Goal: Information Seeking & Learning: Find specific fact

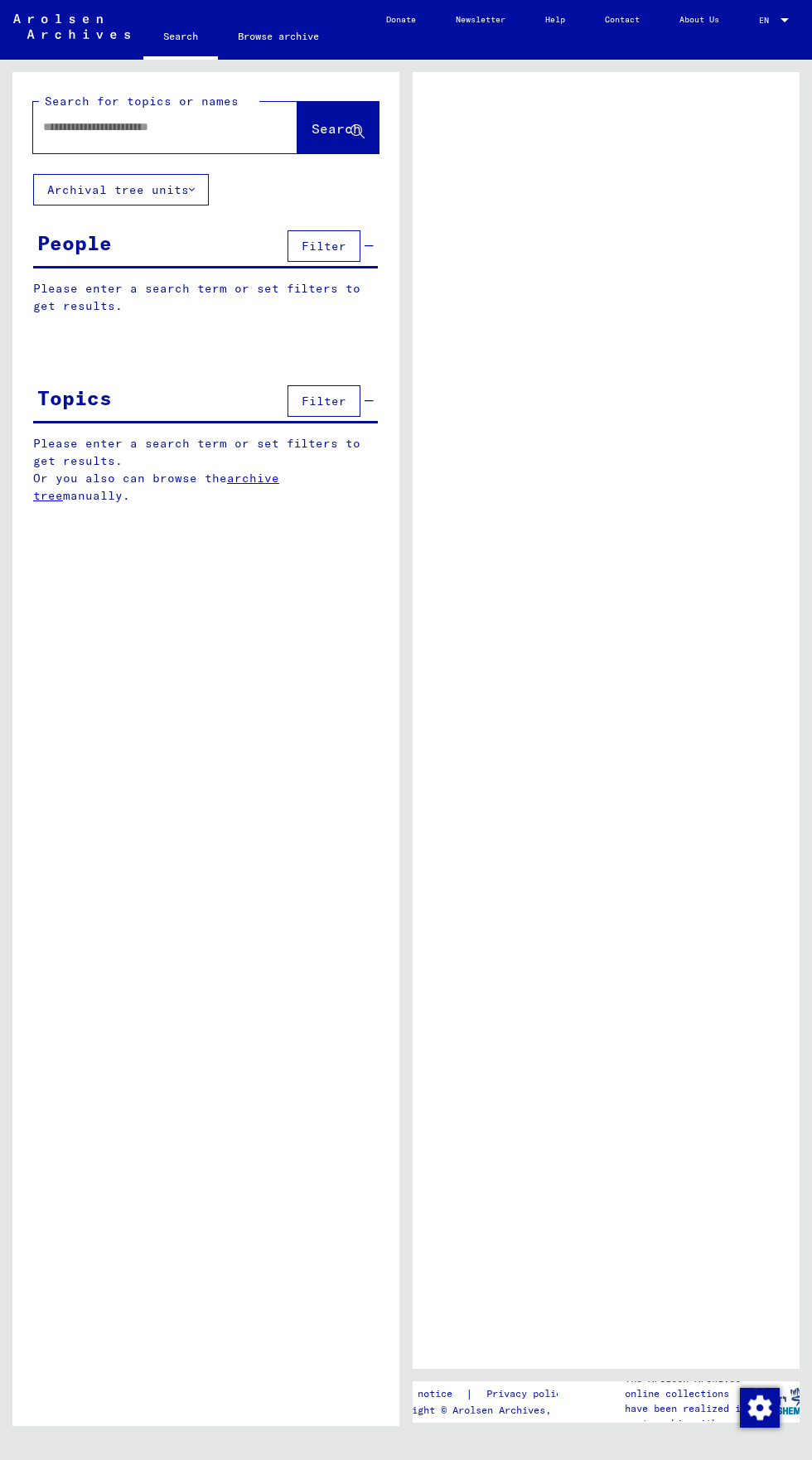
click at [47, 122] on input "text" at bounding box center [150, 127] width 215 height 17
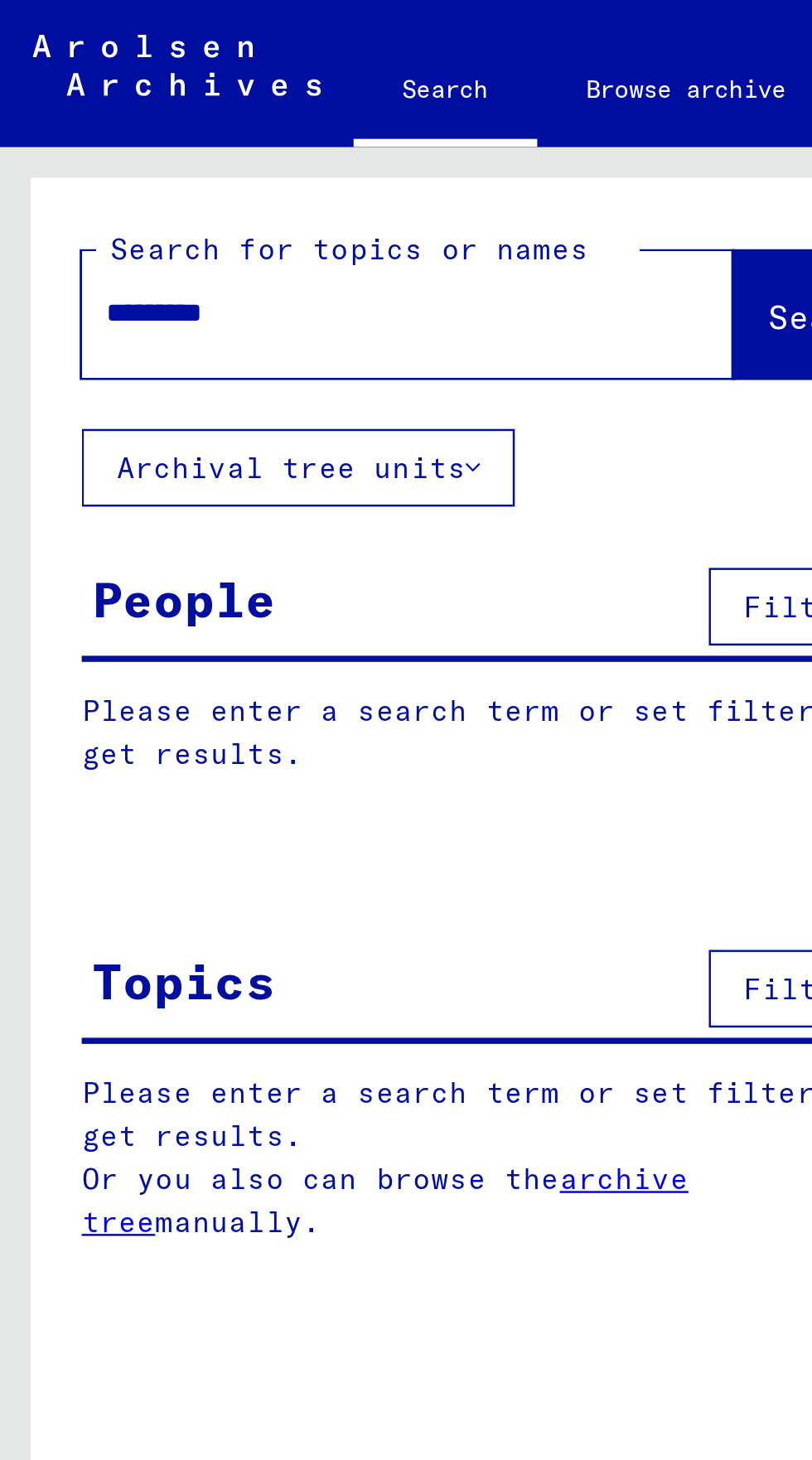
type input "**********"
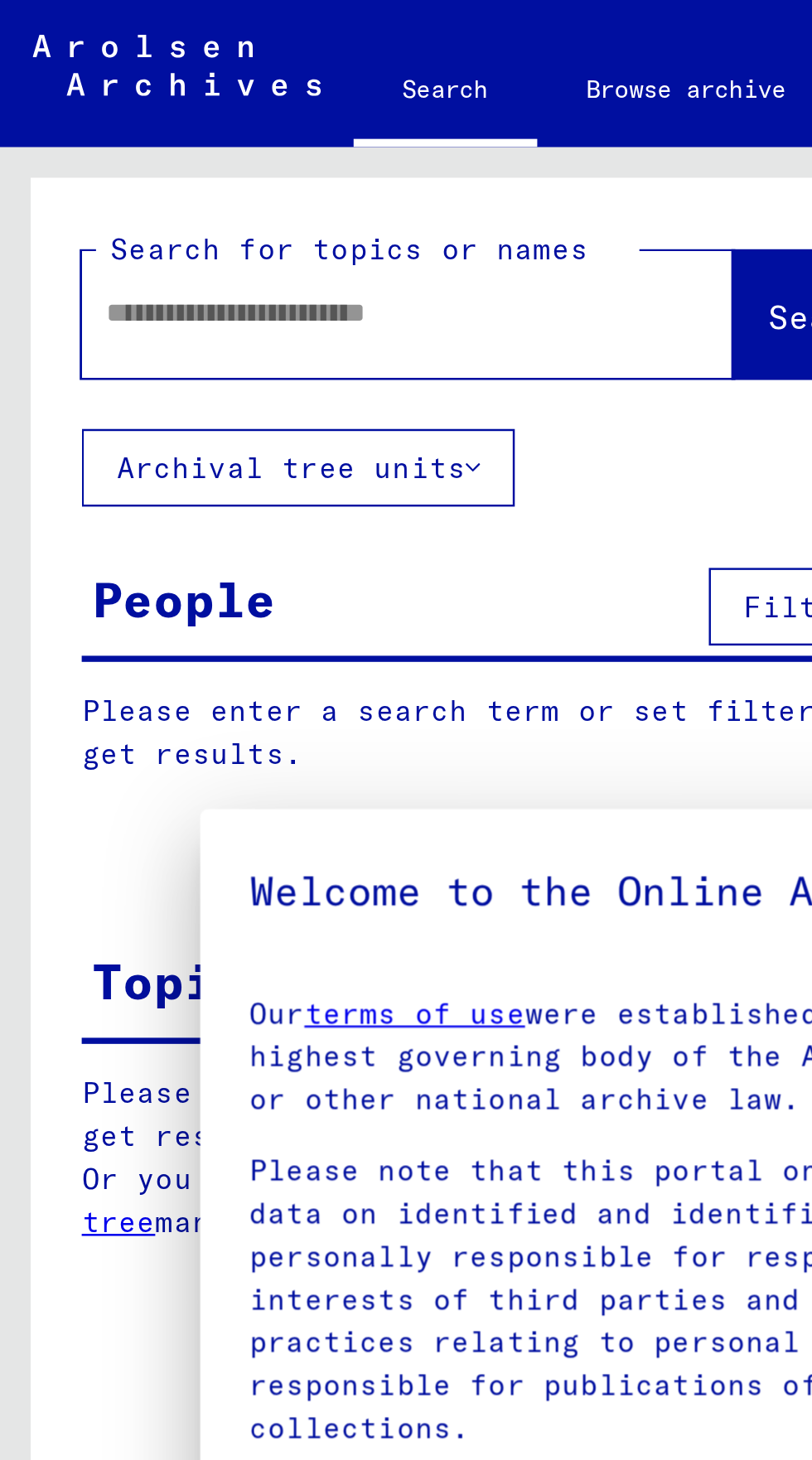
click at [477, 589] on p "Please note that this portal on victims of Nazi [MEDICAL_DATA] contains sensiti…" at bounding box center [406, 526] width 609 height 121
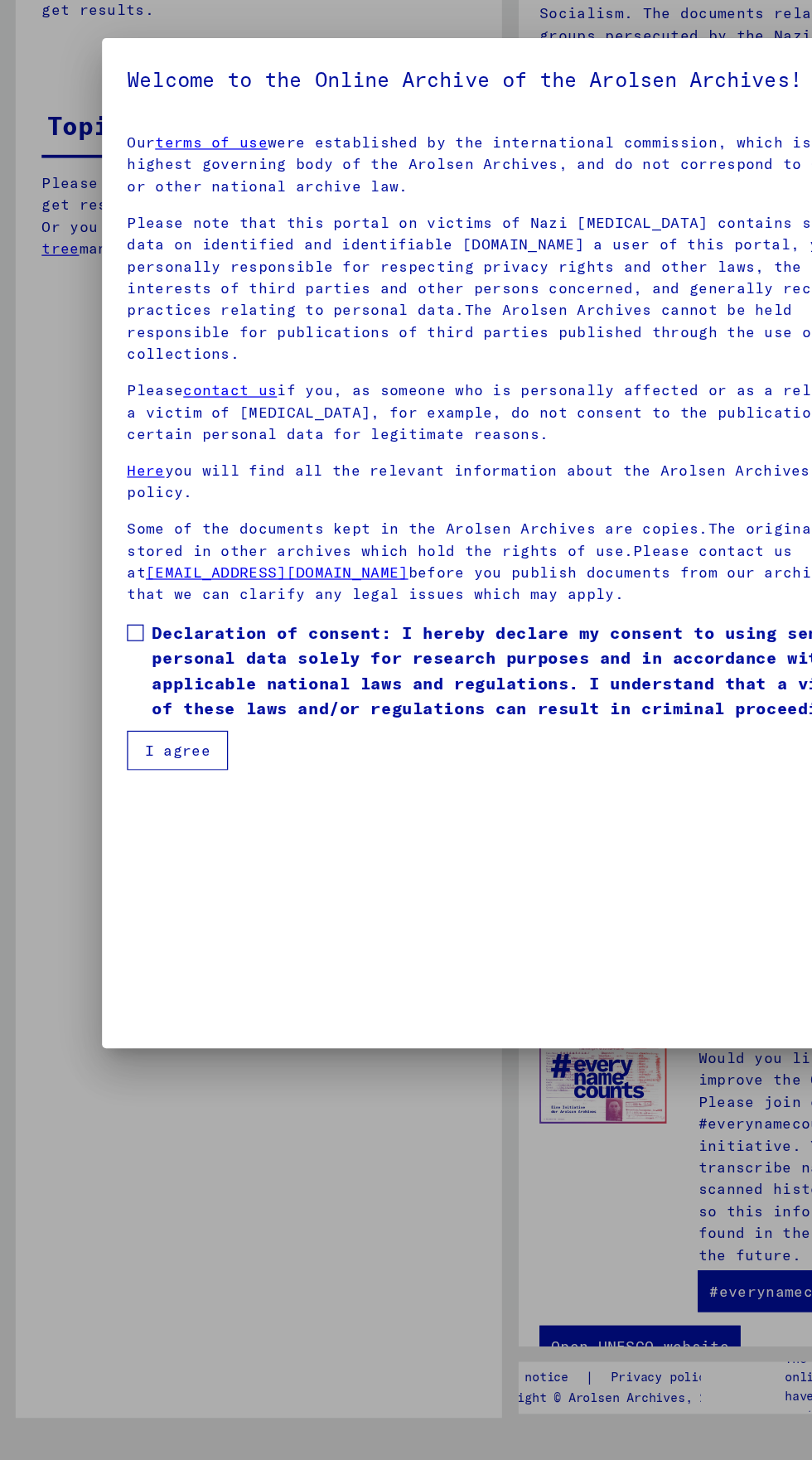
scroll to position [643, 0]
click at [104, 807] on span at bounding box center [108, 801] width 13 height 13
click at [133, 911] on button "I agree" at bounding box center [141, 894] width 80 height 32
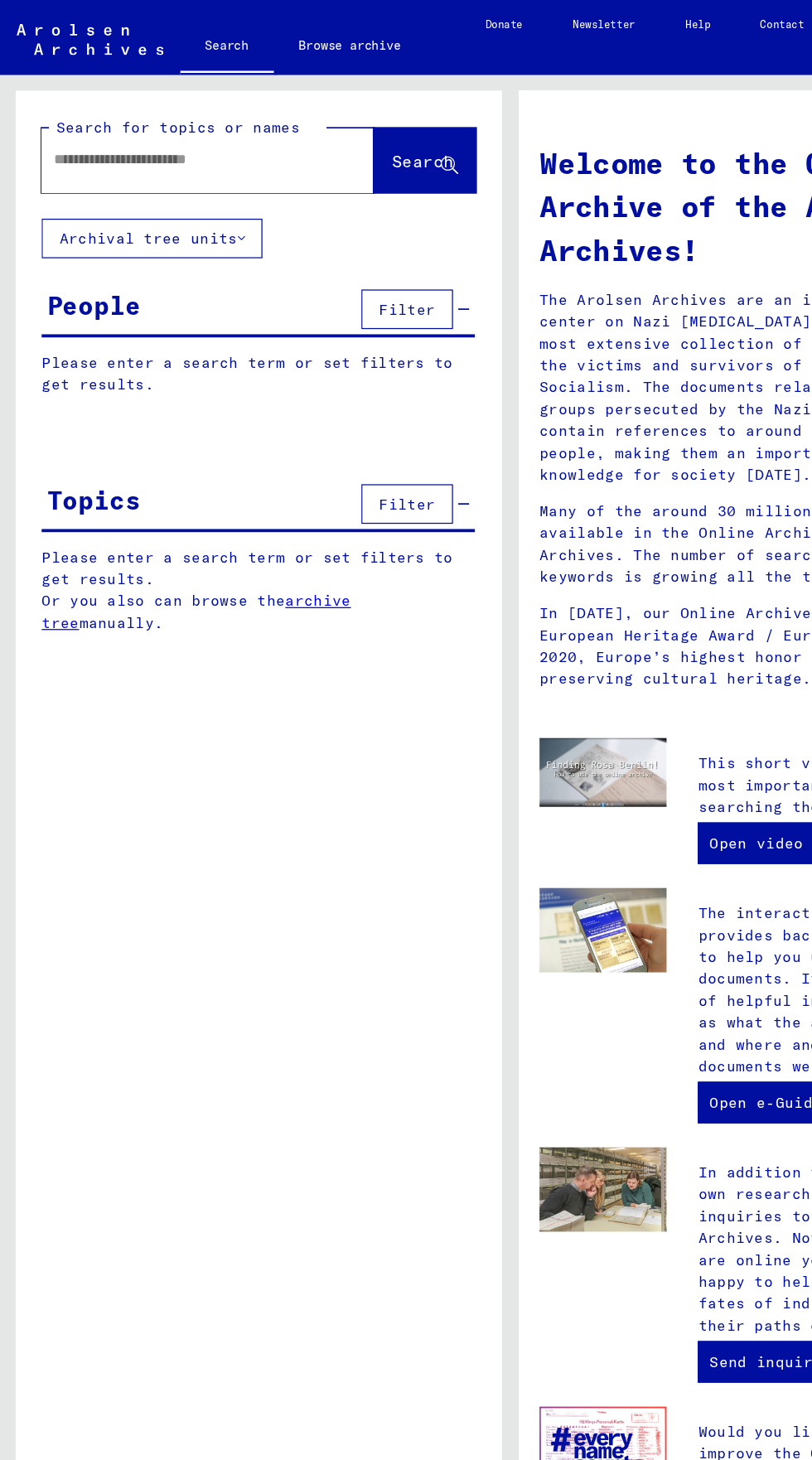
click at [53, 123] on input "text" at bounding box center [145, 127] width 204 height 17
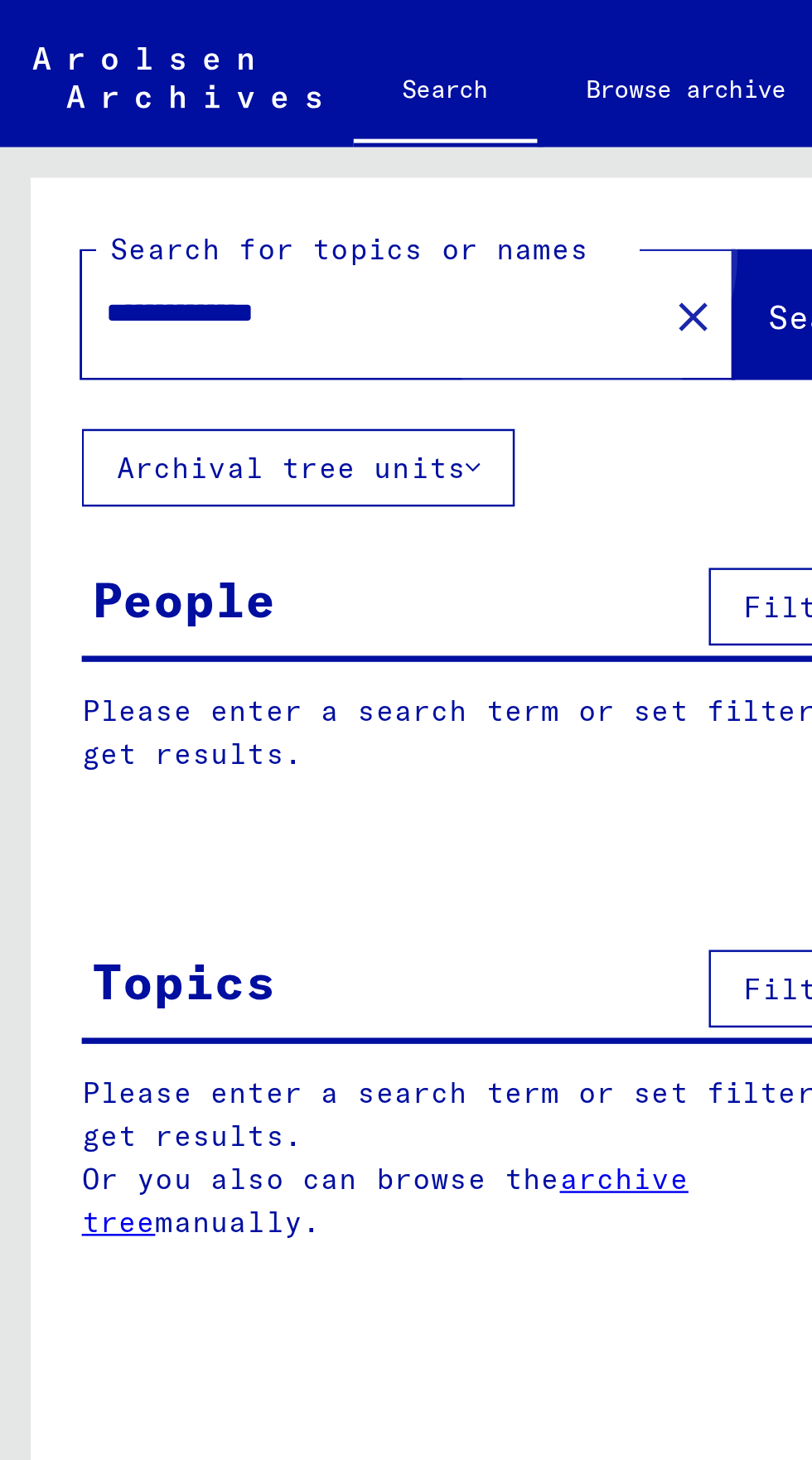
click at [311, 122] on span "Search" at bounding box center [336, 128] width 50 height 16
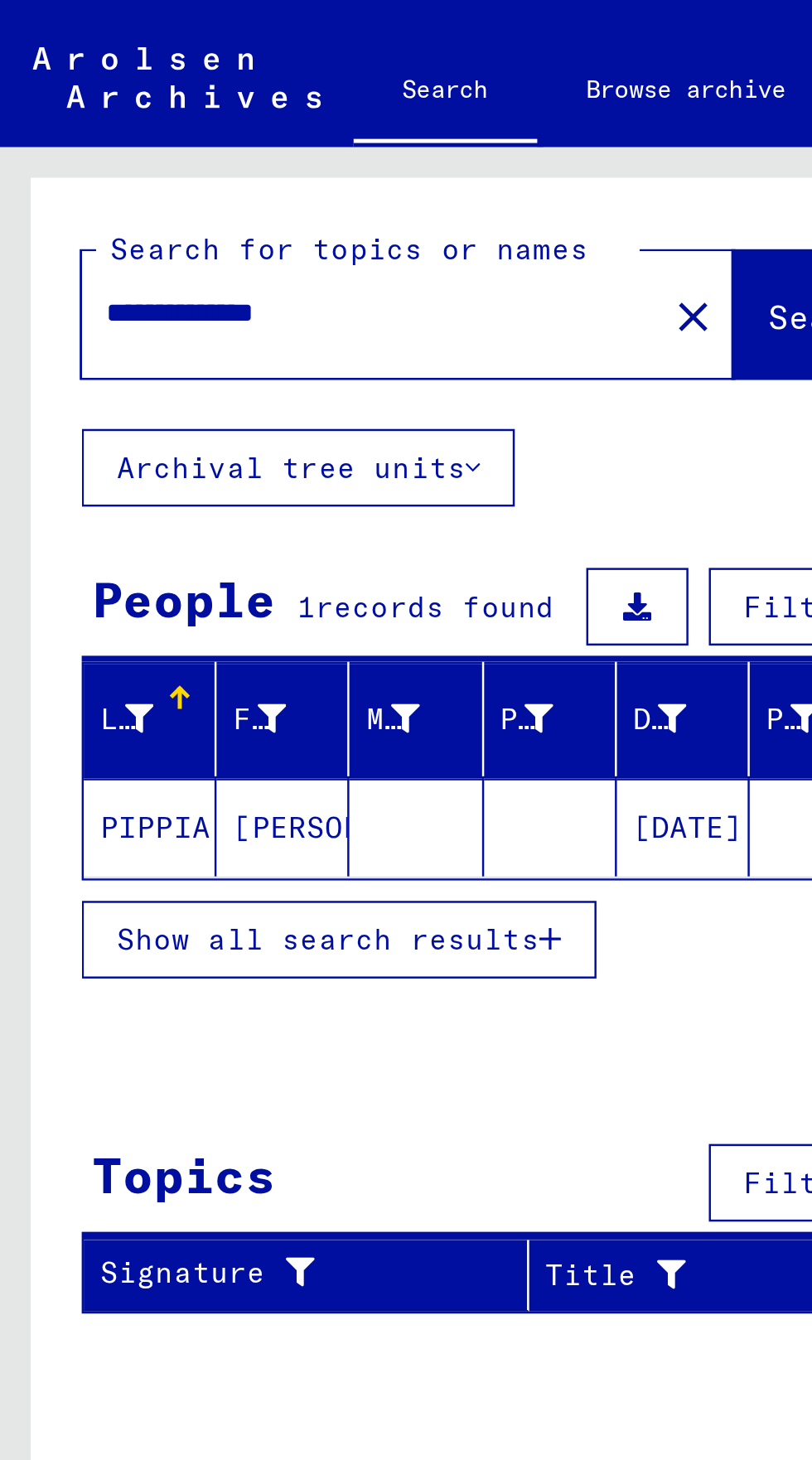
click at [72, 327] on mat-cell "PIPPIA" at bounding box center [61, 335] width 53 height 40
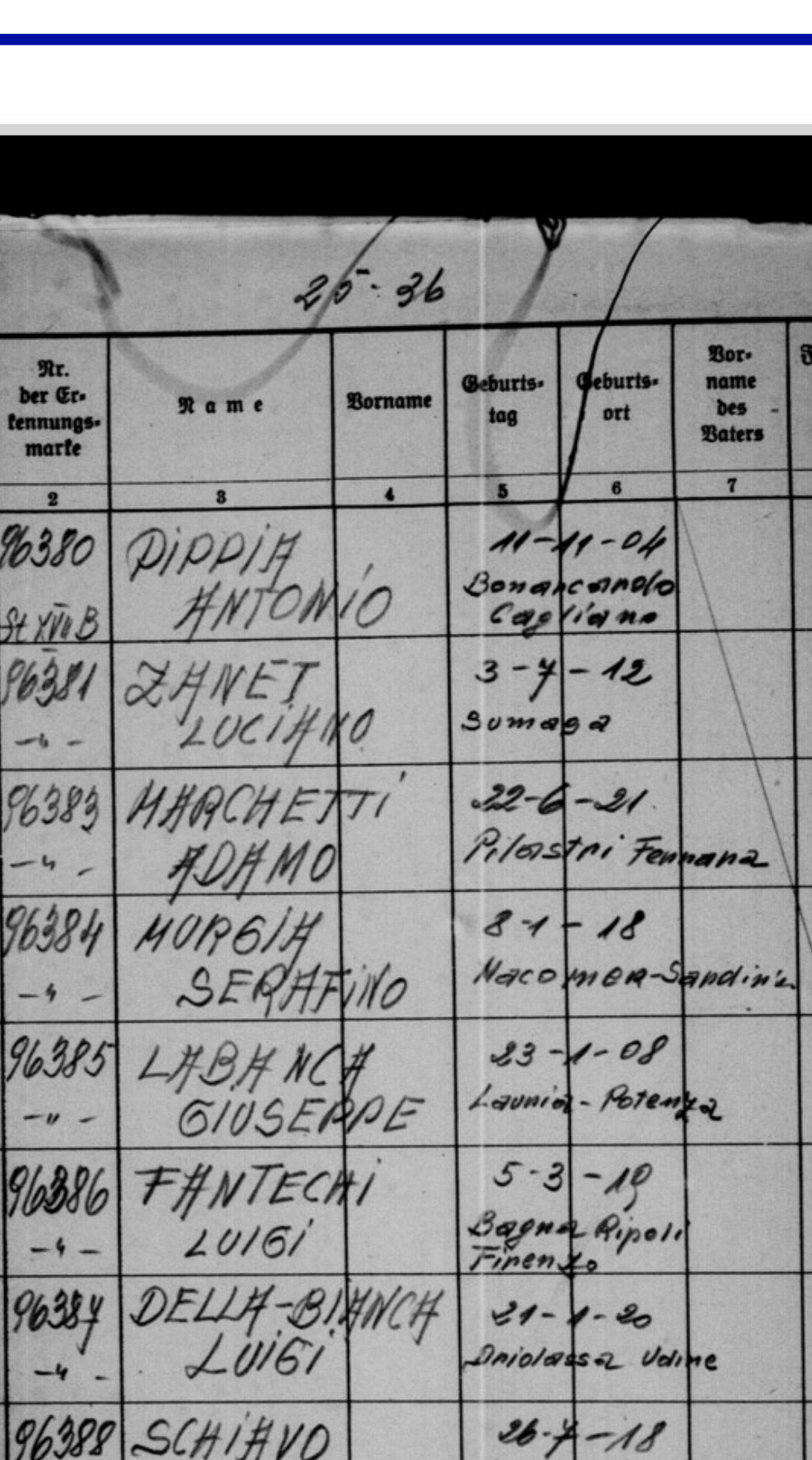
click at [519, 391] on img at bounding box center [564, 440] width 209 height 153
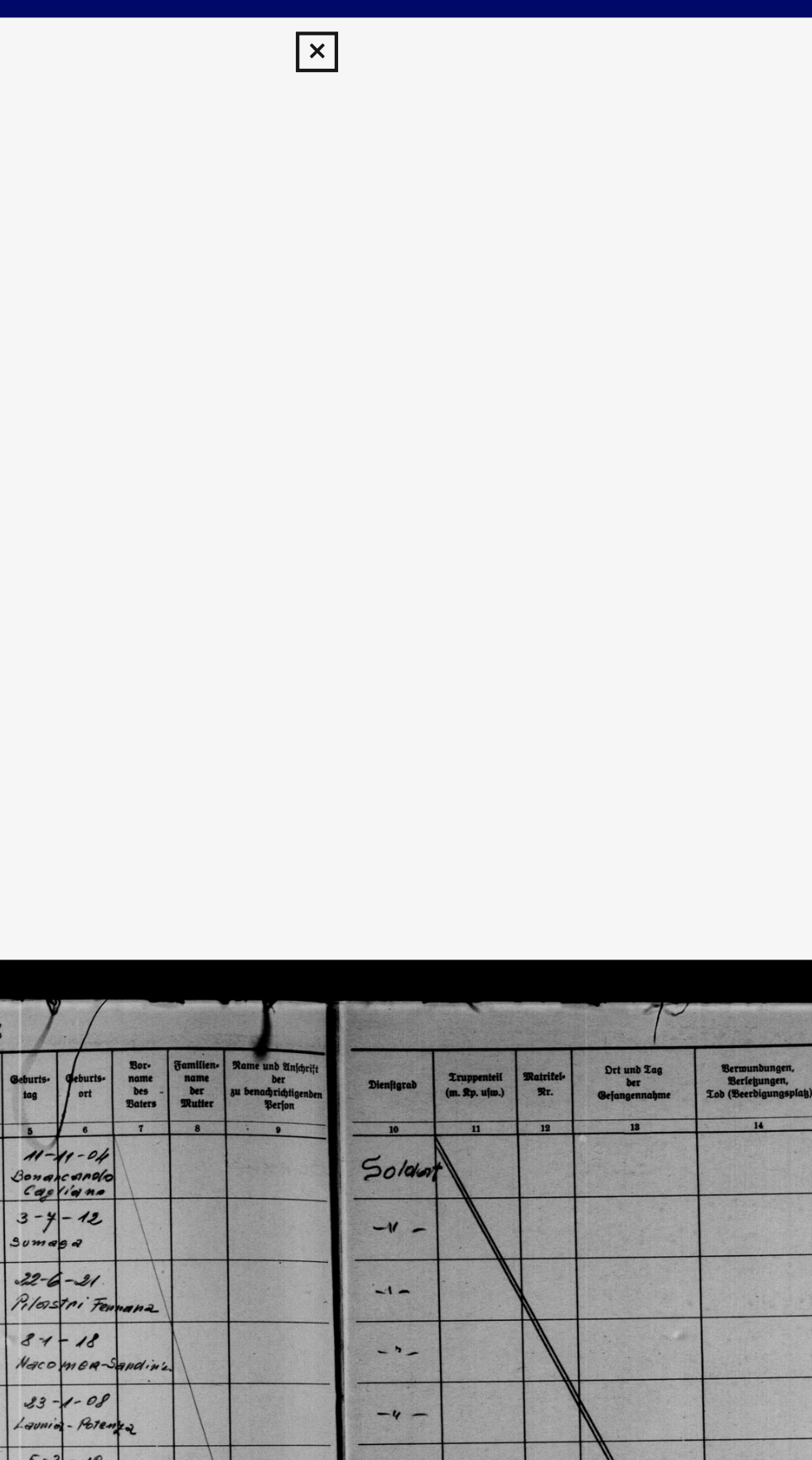
click at [406, 24] on icon at bounding box center [405, 25] width 19 height 20
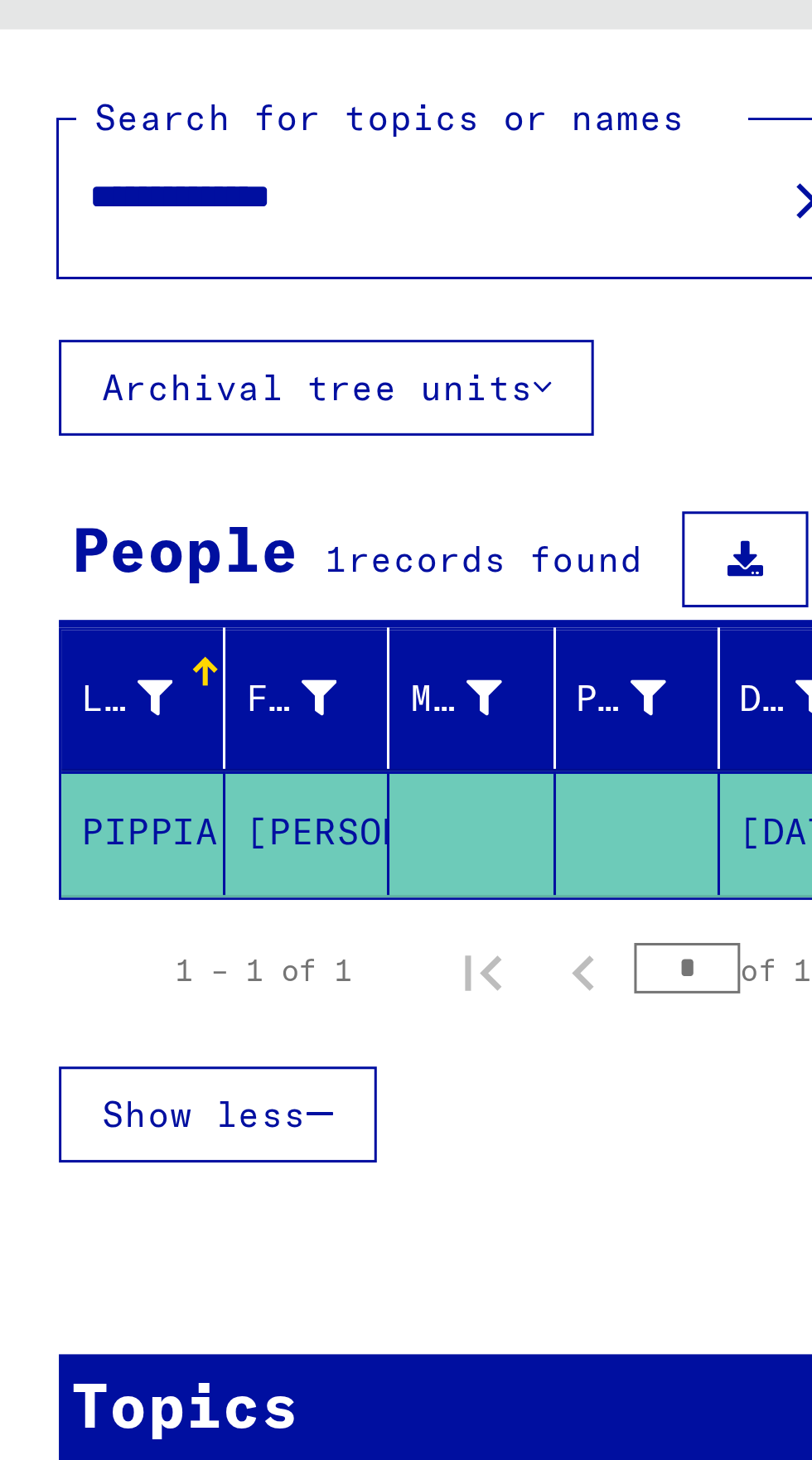
click at [147, 127] on input "**********" at bounding box center [150, 127] width 215 height 17
type input "****"
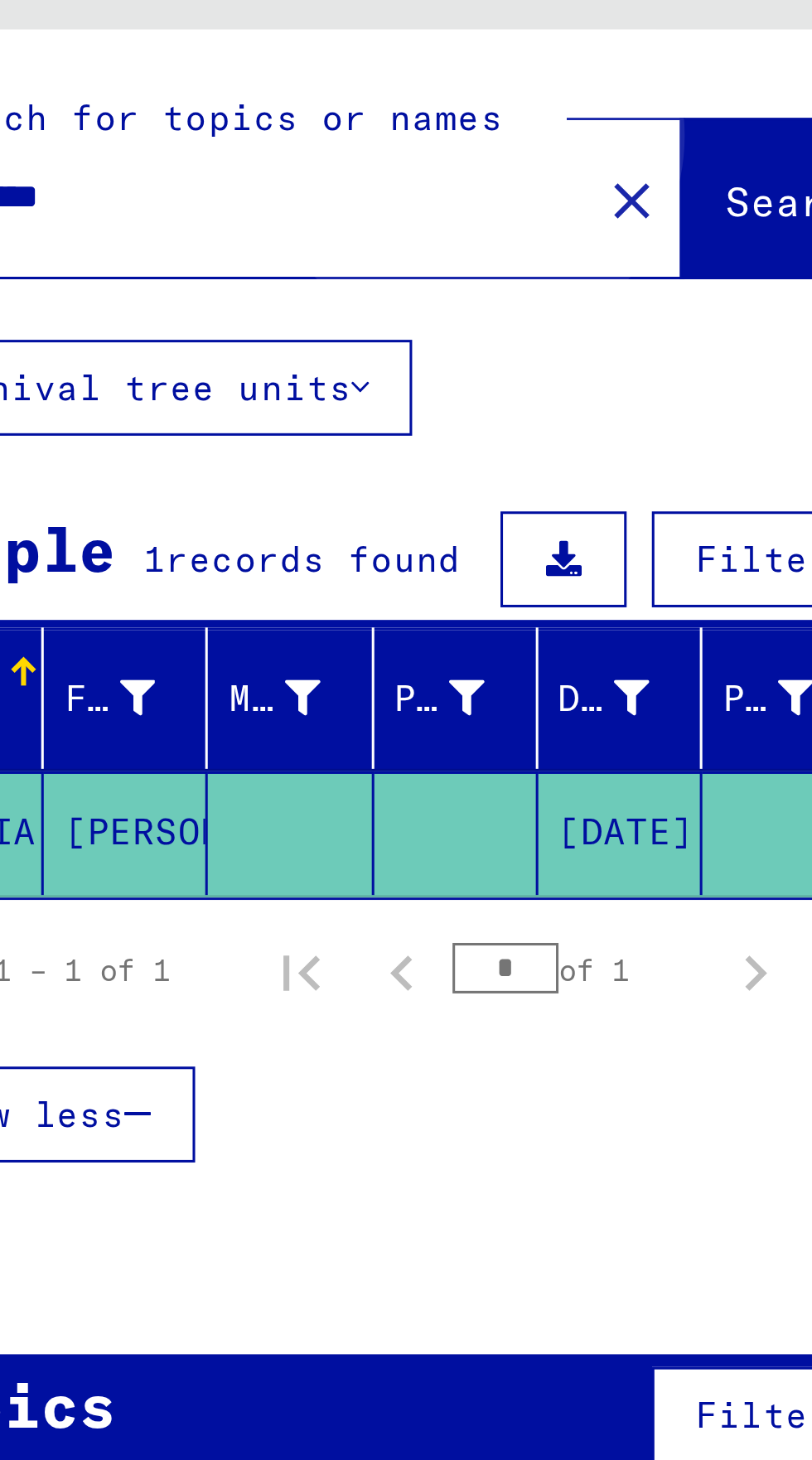
type input "**********"
click at [311, 126] on span "Search" at bounding box center [336, 128] width 50 height 16
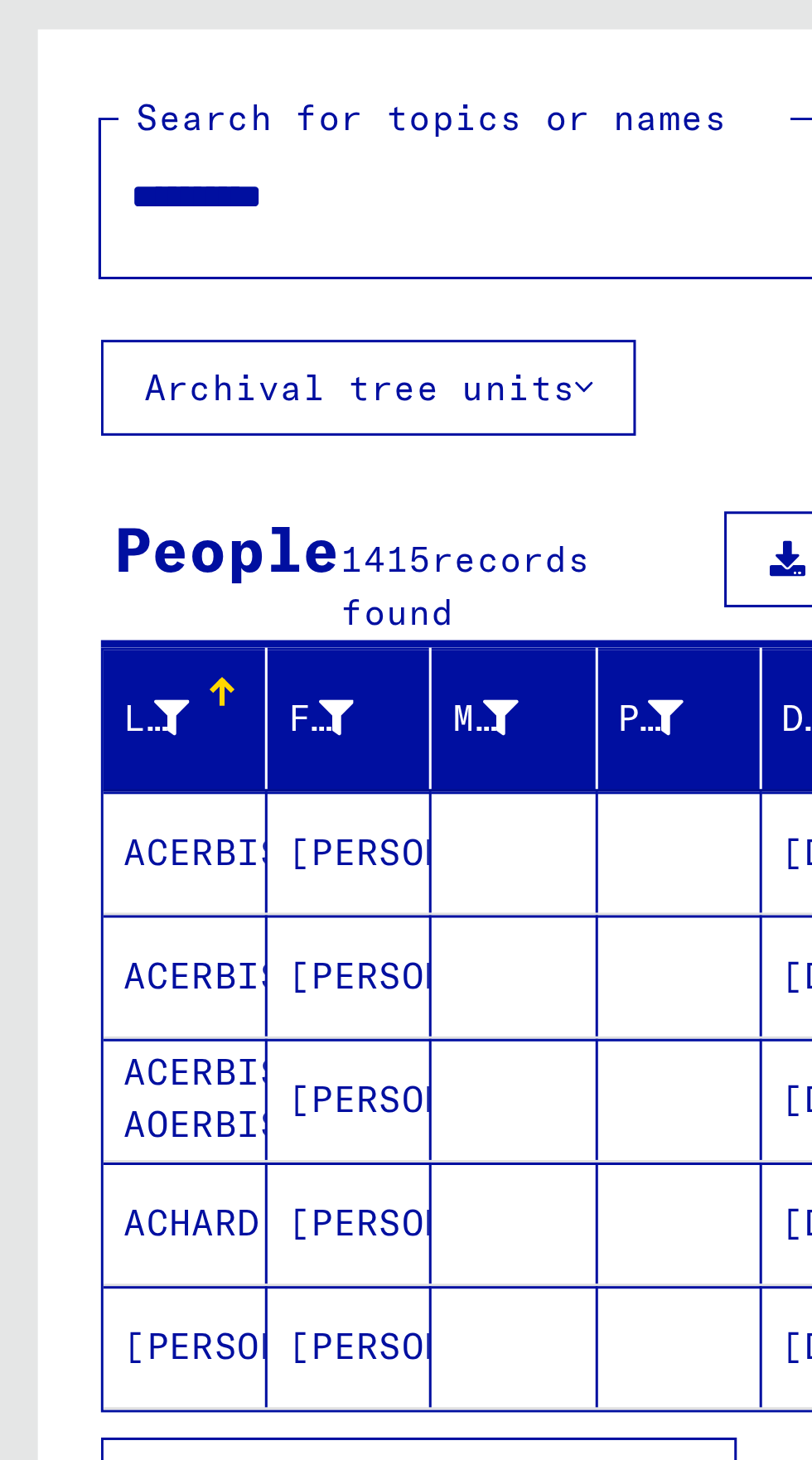
click at [91, 543] on span "Show all search results" at bounding box center [132, 550] width 171 height 15
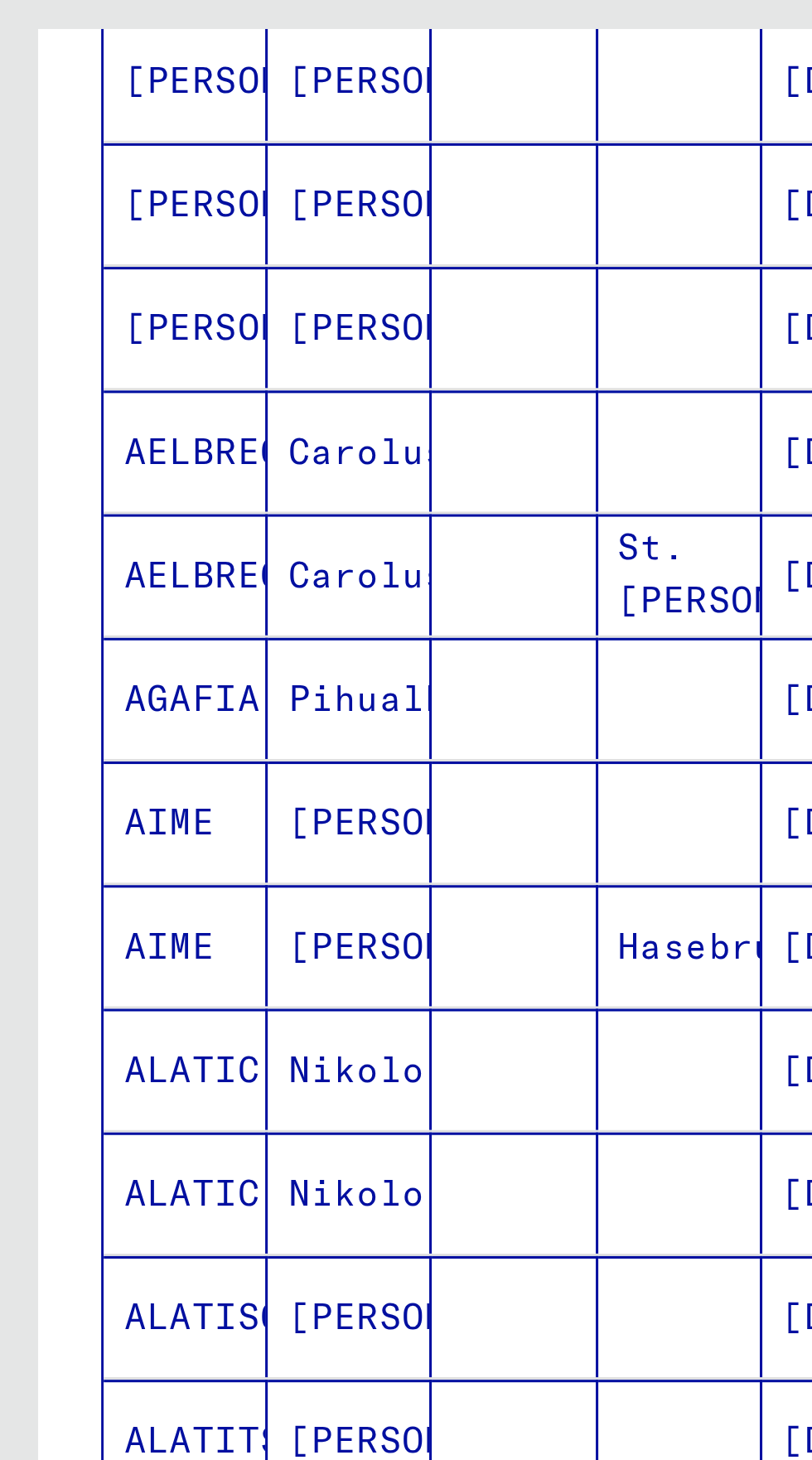
scroll to position [423, 0]
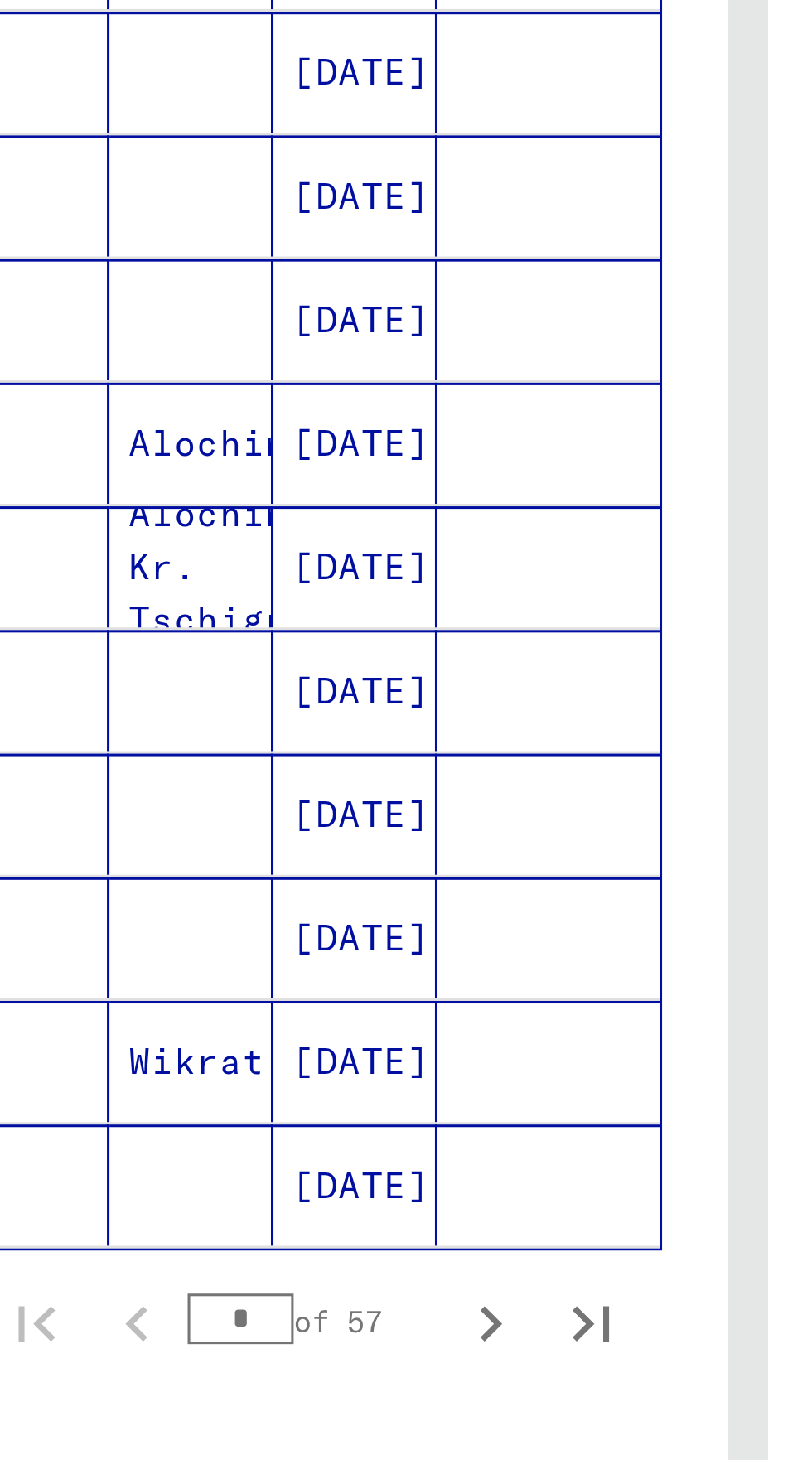
click at [245, 929] on input "*" at bounding box center [239, 936] width 34 height 16
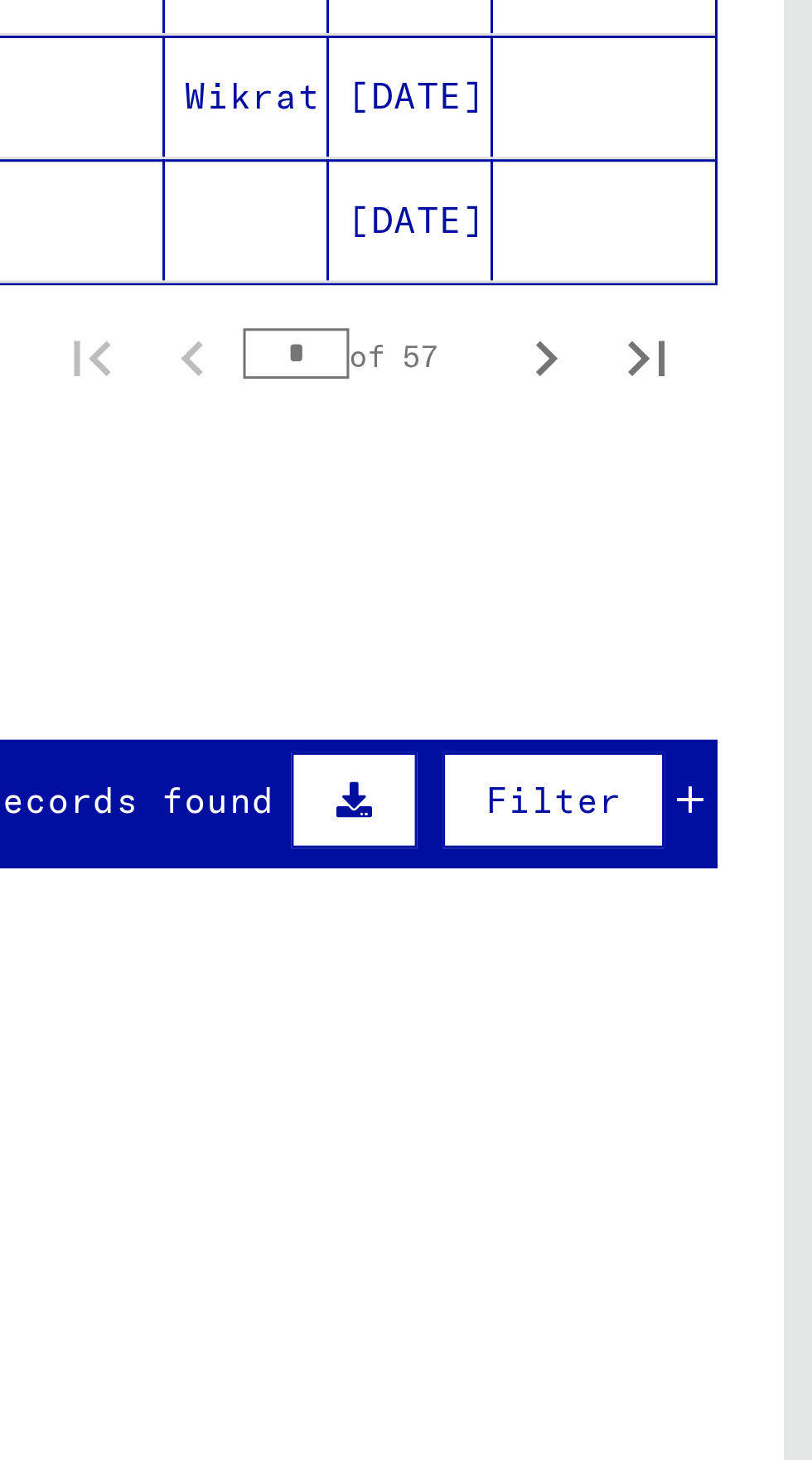
click at [227, 929] on input "*" at bounding box center [239, 936] width 34 height 16
click at [319, 927] on icon "Next page" at bounding box center [321, 938] width 23 height 23
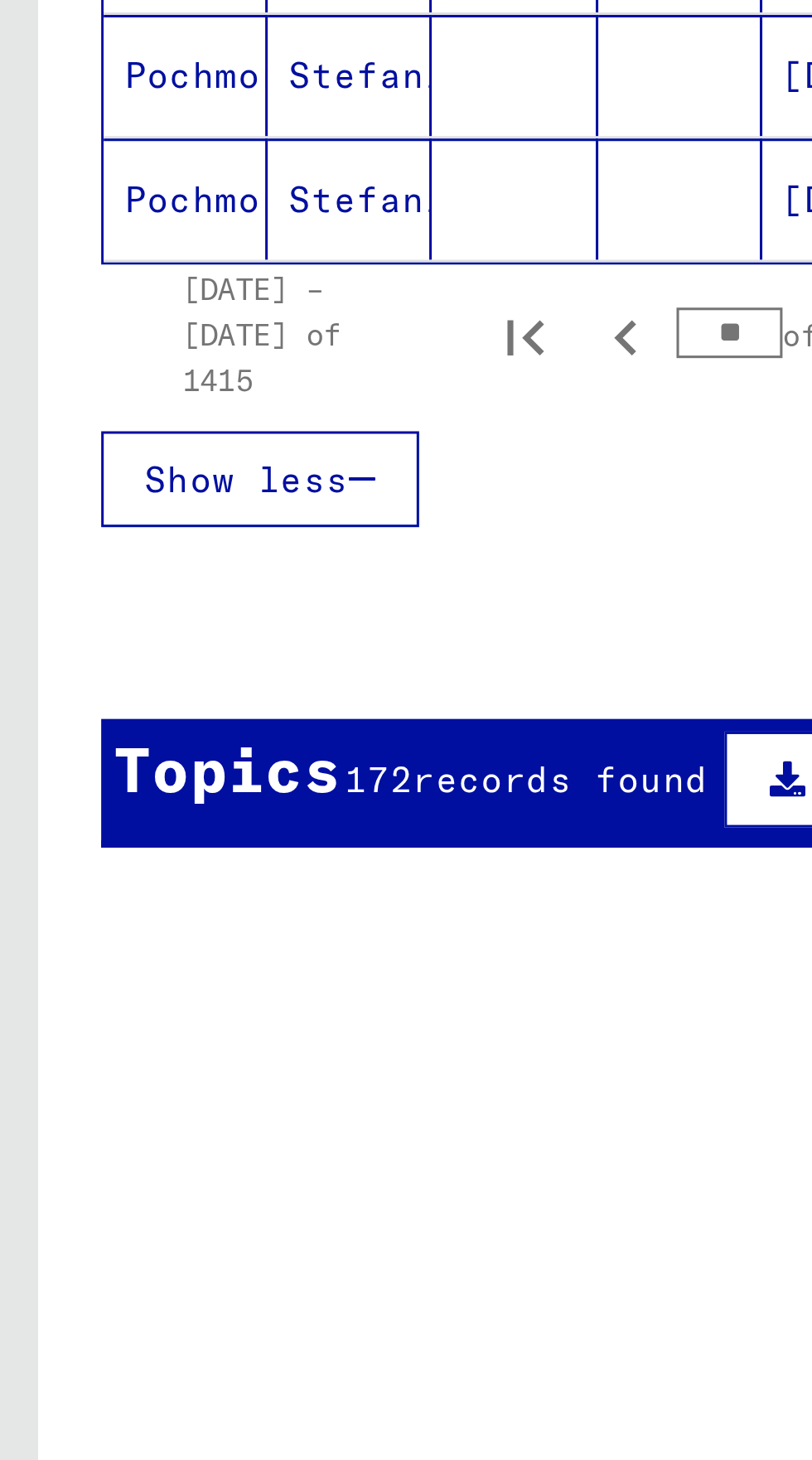
scroll to position [215, 0]
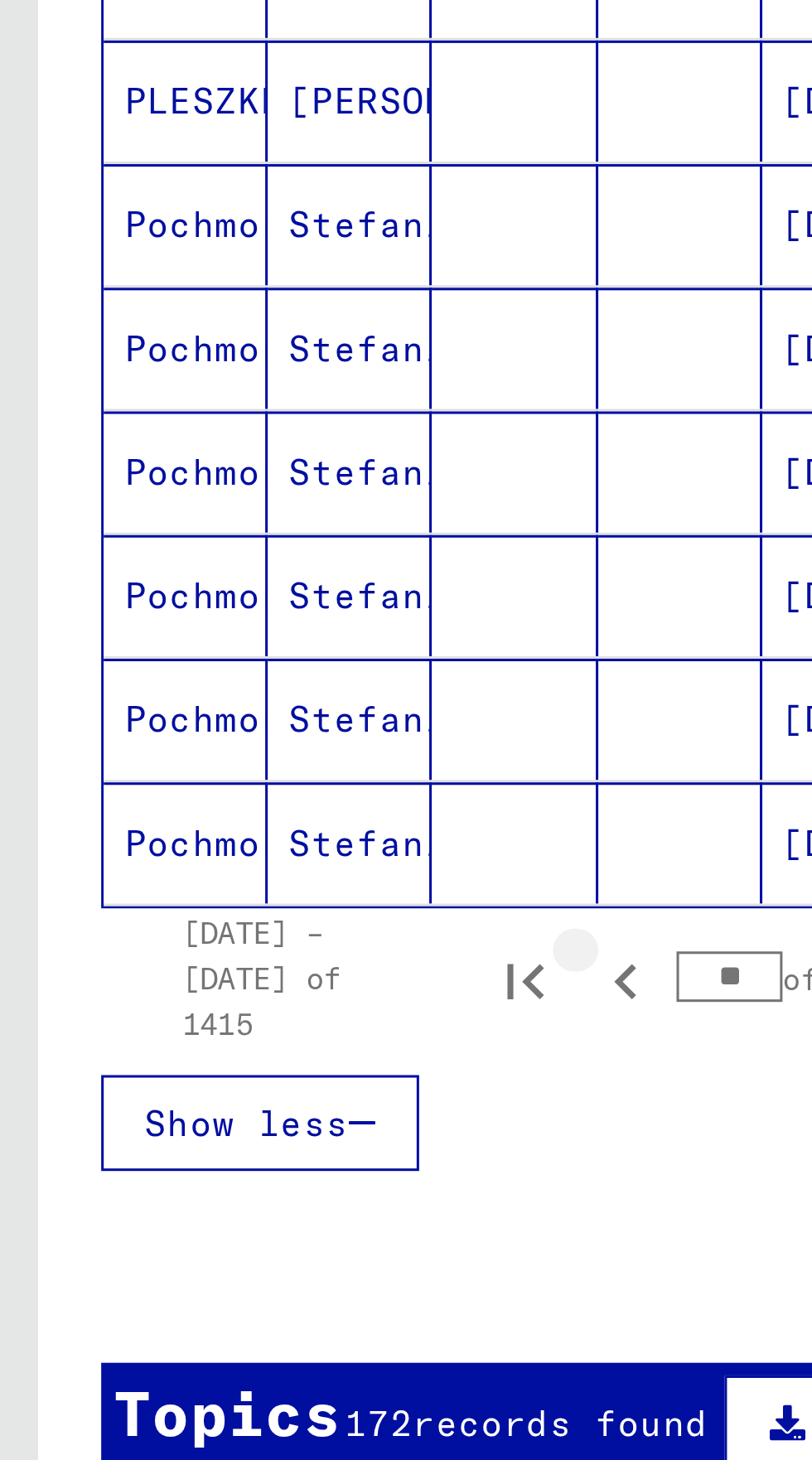
click at [202, 1135] on icon "Previous page" at bounding box center [205, 1147] width 23 height 23
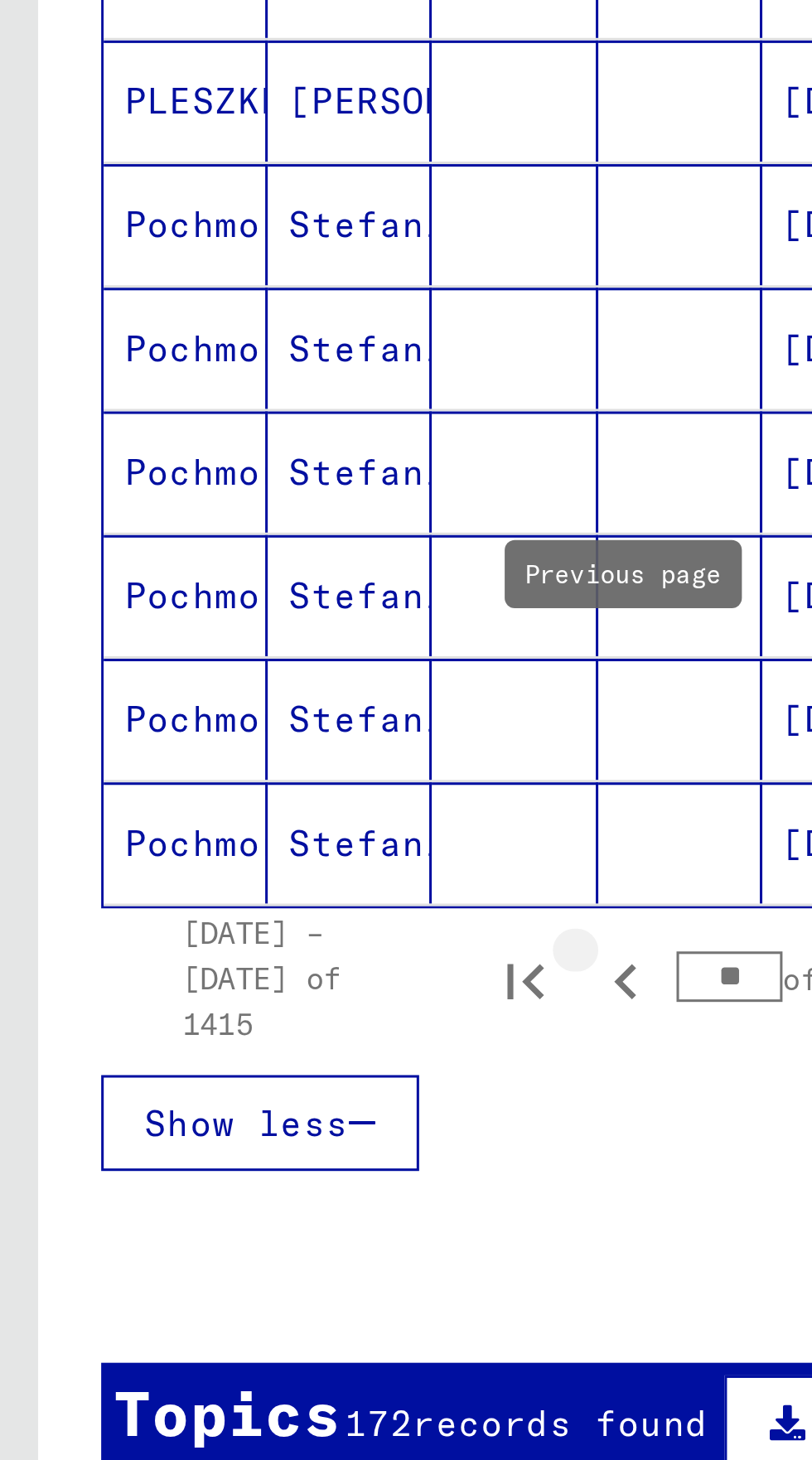
click at [204, 1135] on icon "Previous page" at bounding box center [205, 1147] width 23 height 23
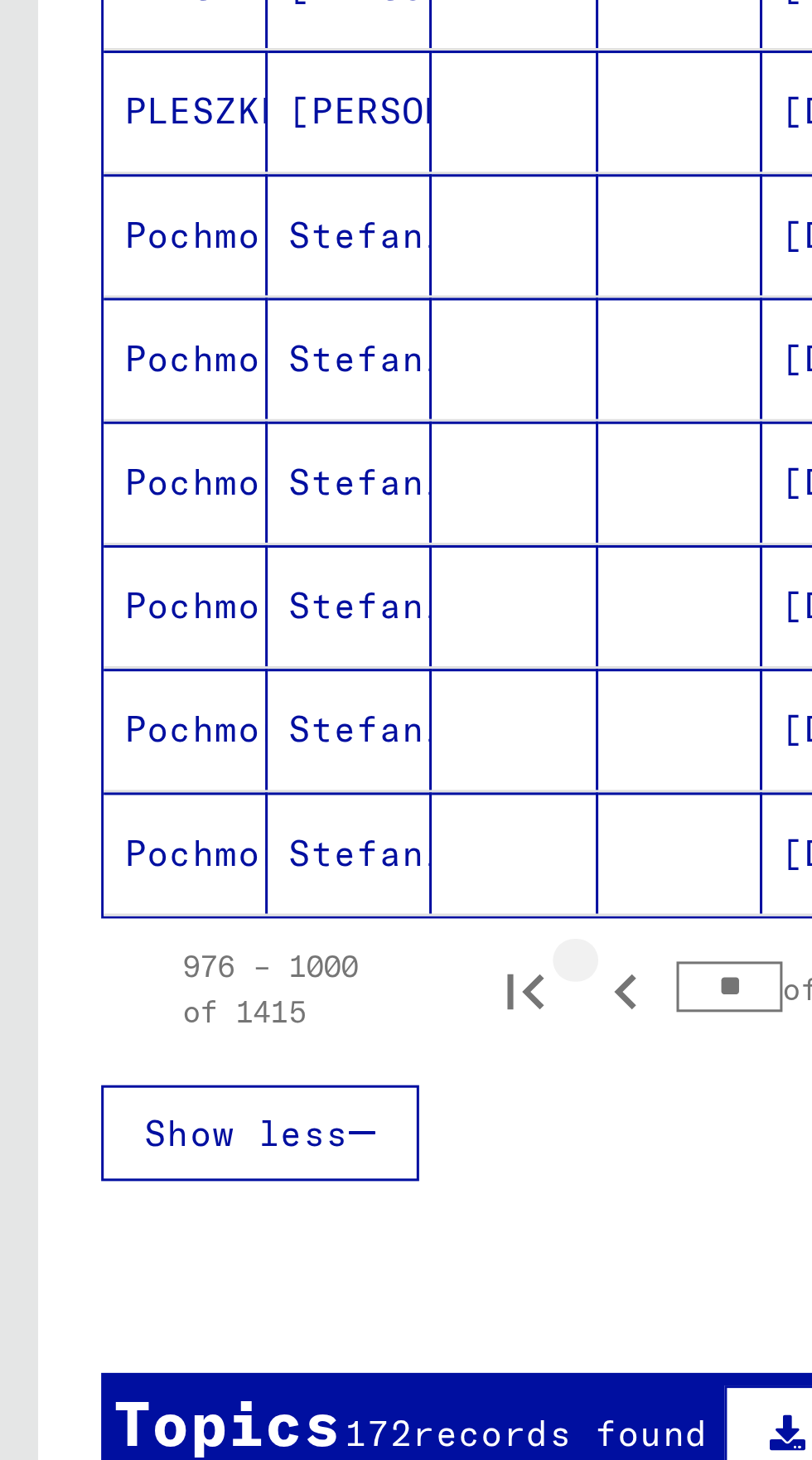
scroll to position [219, 0]
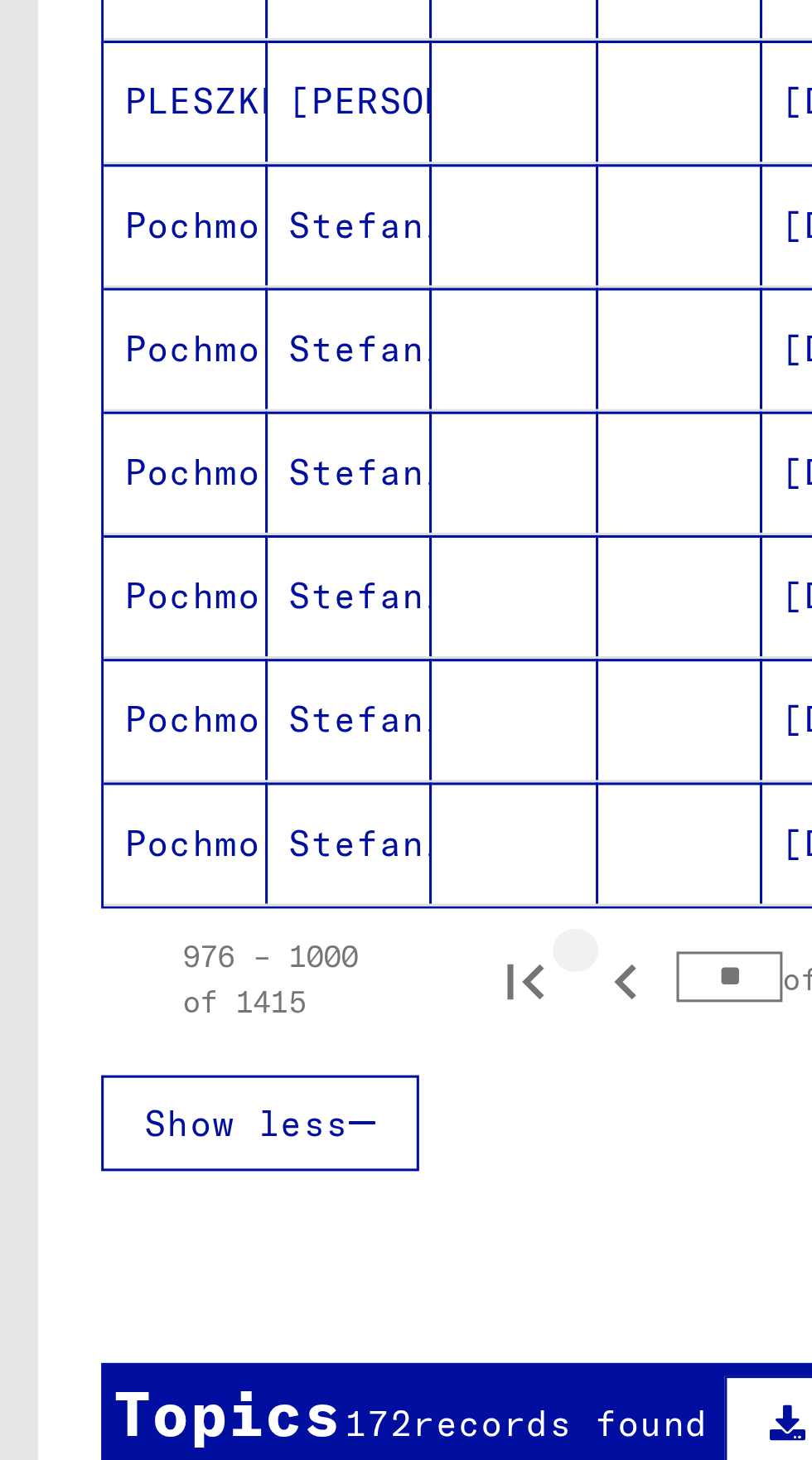
click at [203, 1135] on icon "Previous page" at bounding box center [205, 1147] width 23 height 23
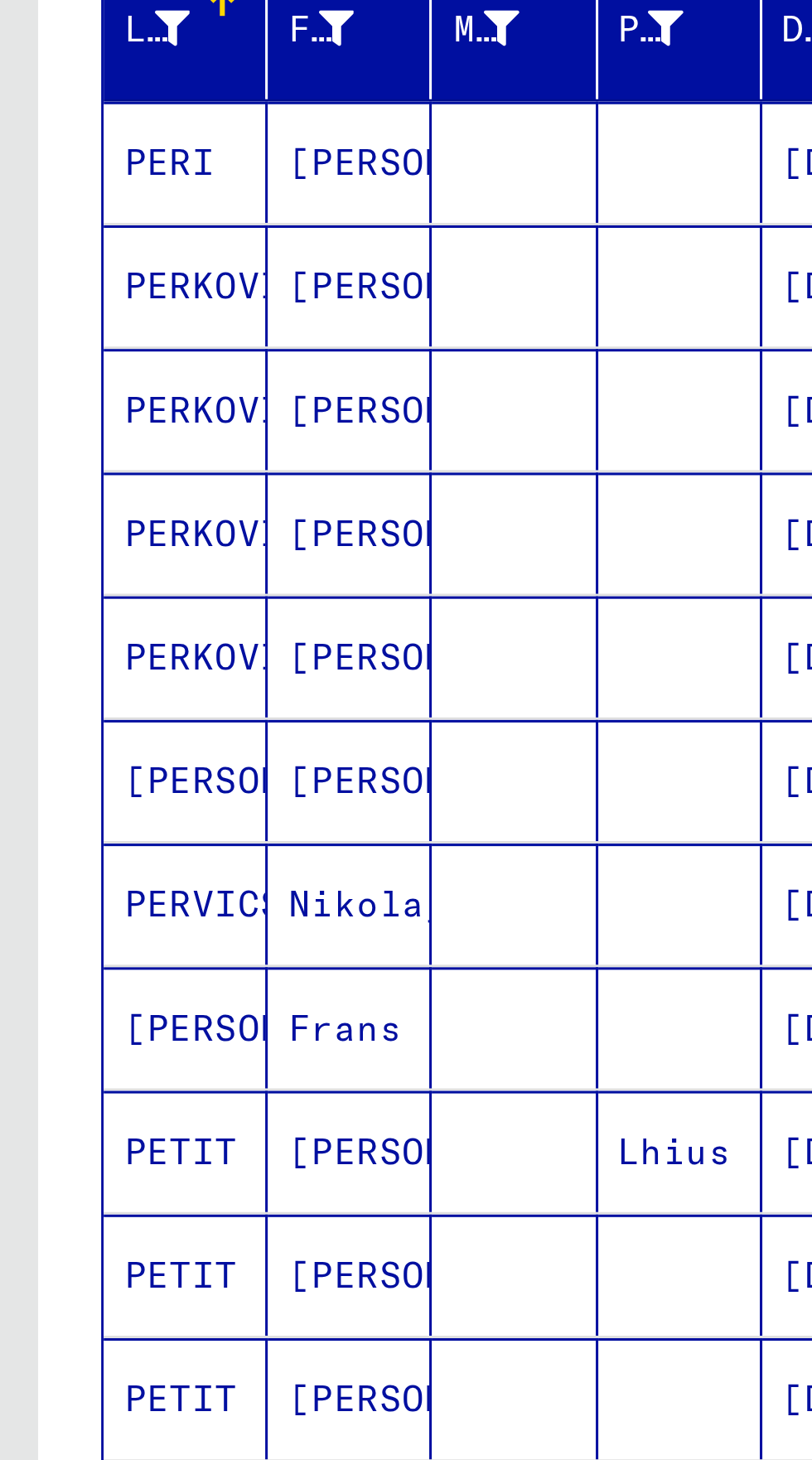
scroll to position [423, 0]
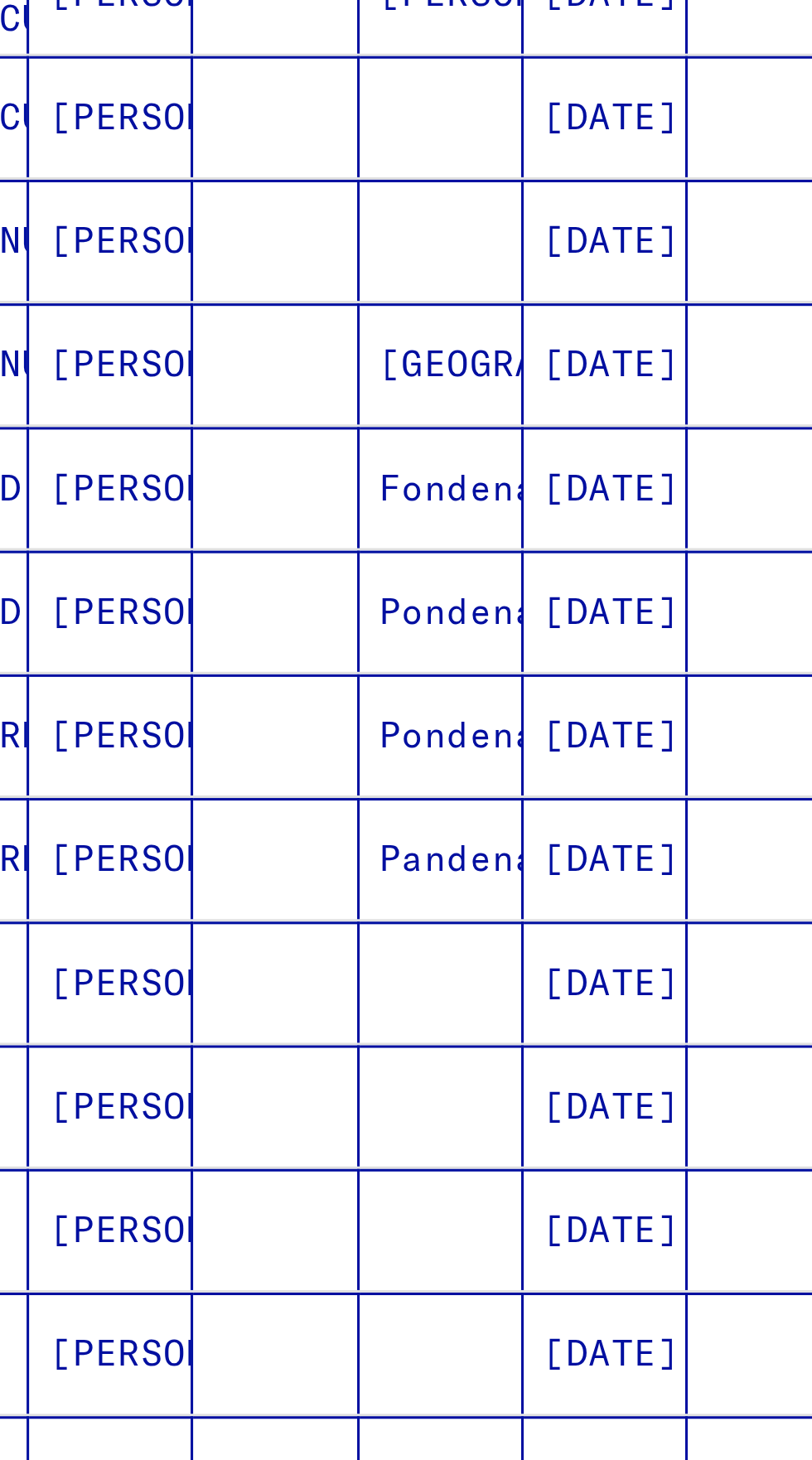
click at [322, 933] on icon "Next page" at bounding box center [322, 938] width 8 height 11
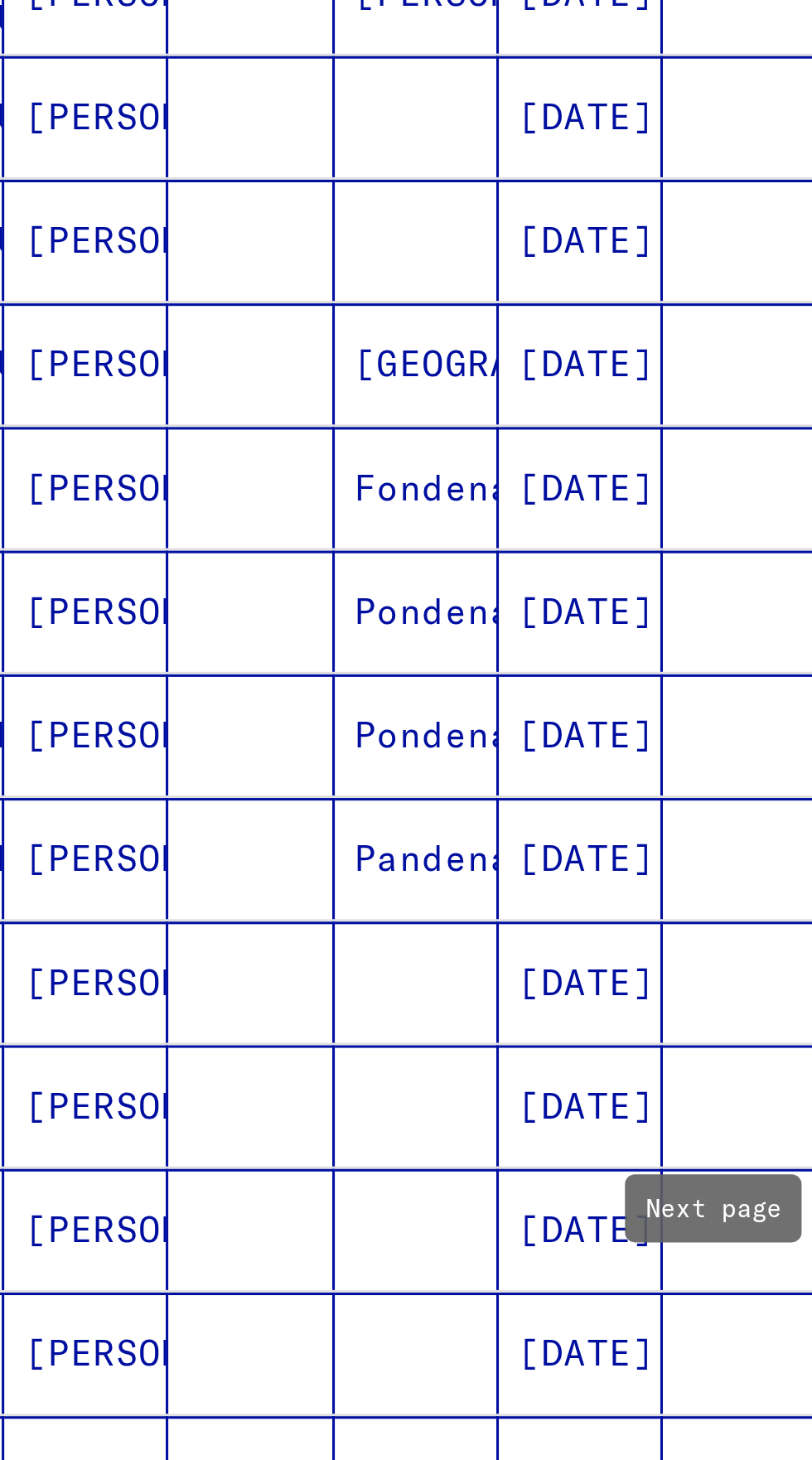
click at [315, 927] on icon "Next page" at bounding box center [321, 938] width 23 height 23
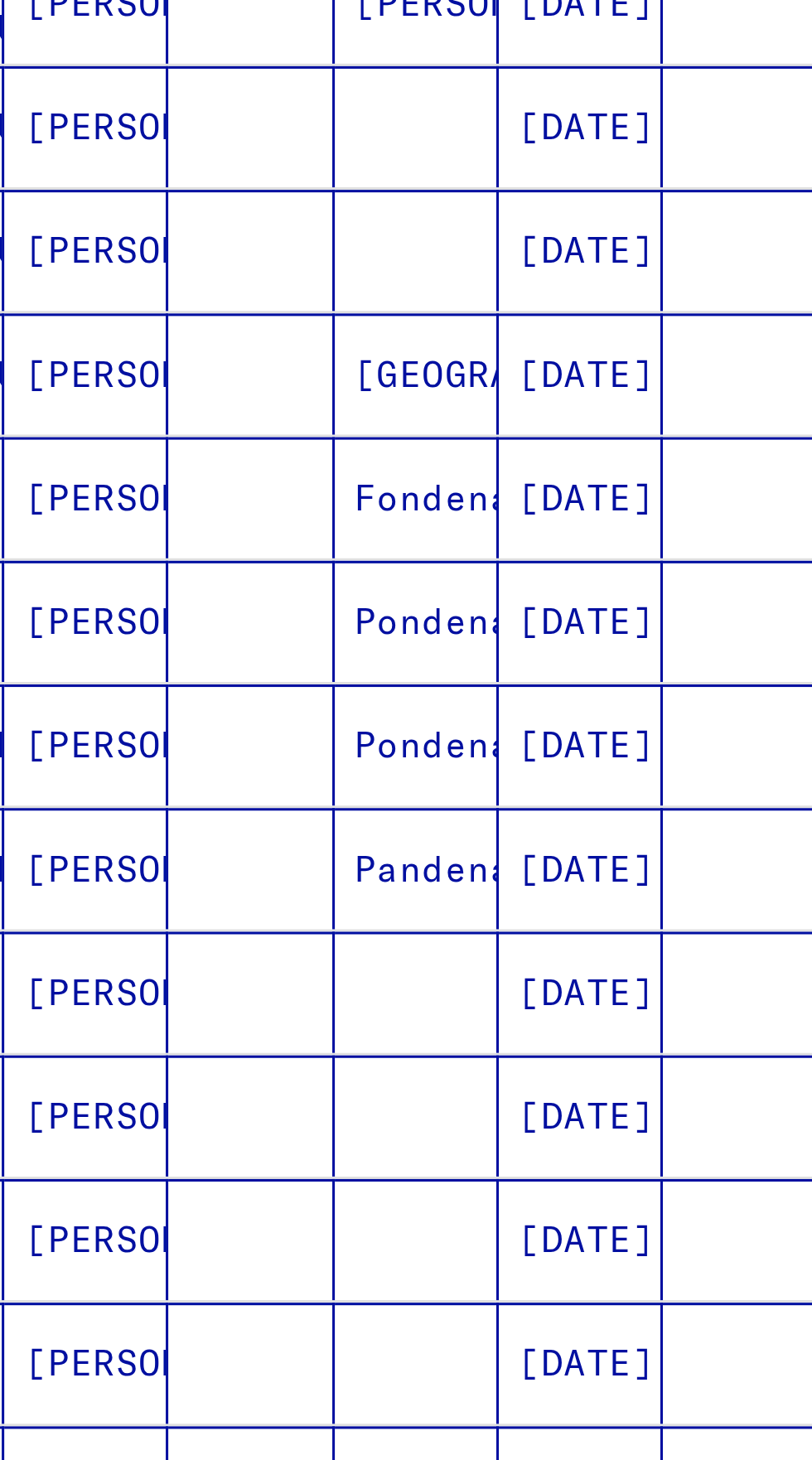
scroll to position [427, 0]
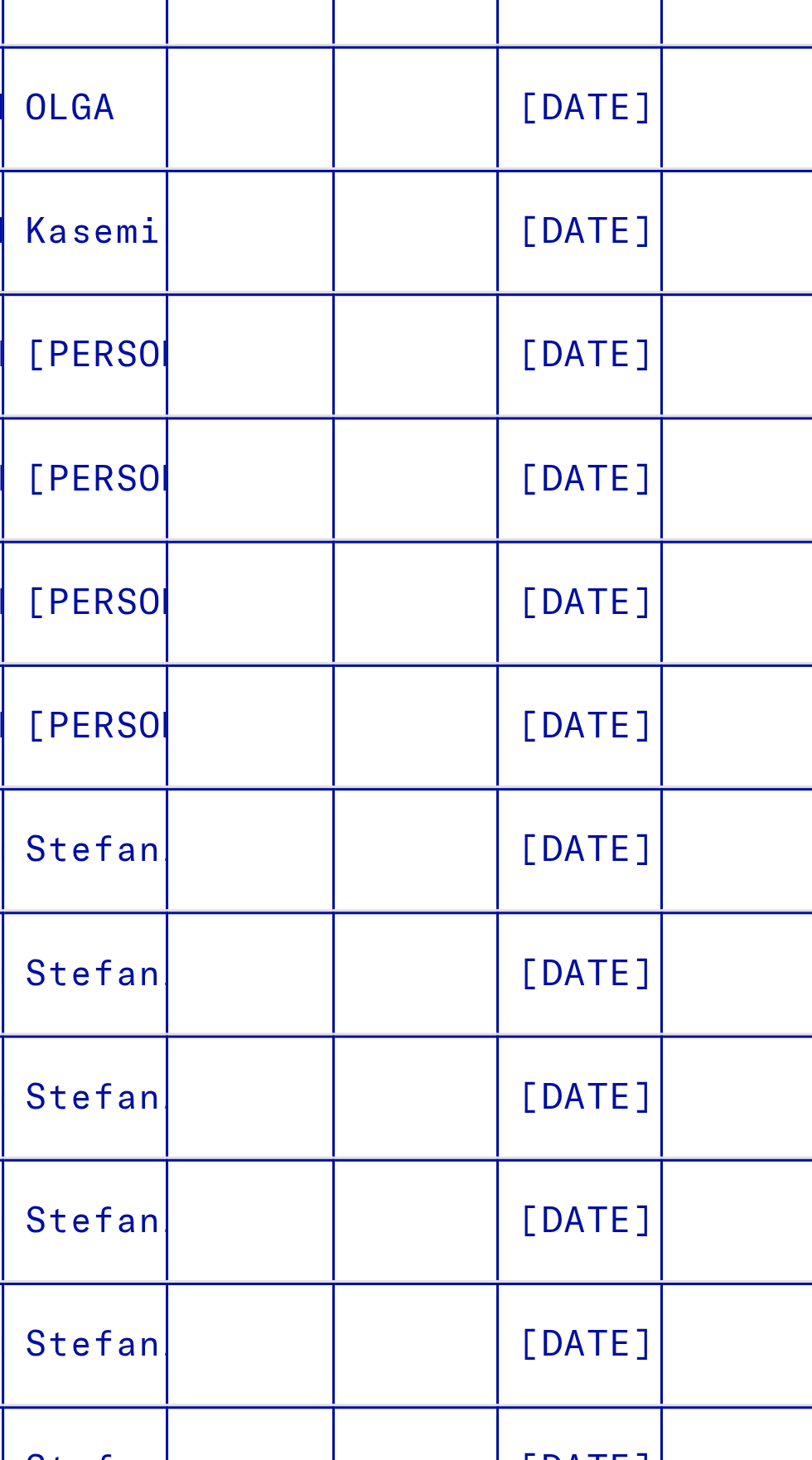
click at [317, 924] on icon "Next page" at bounding box center [321, 935] width 23 height 23
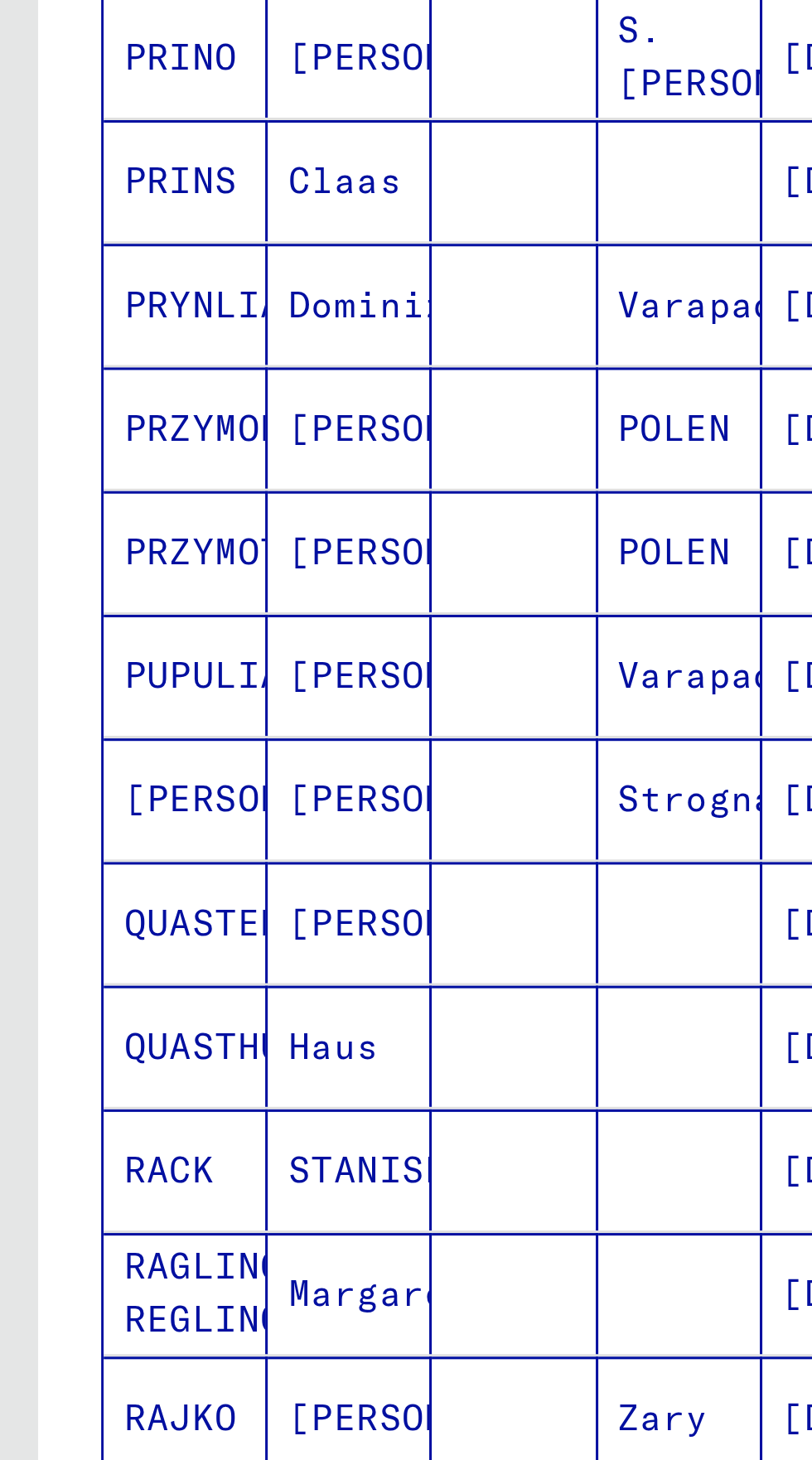
scroll to position [92, 0]
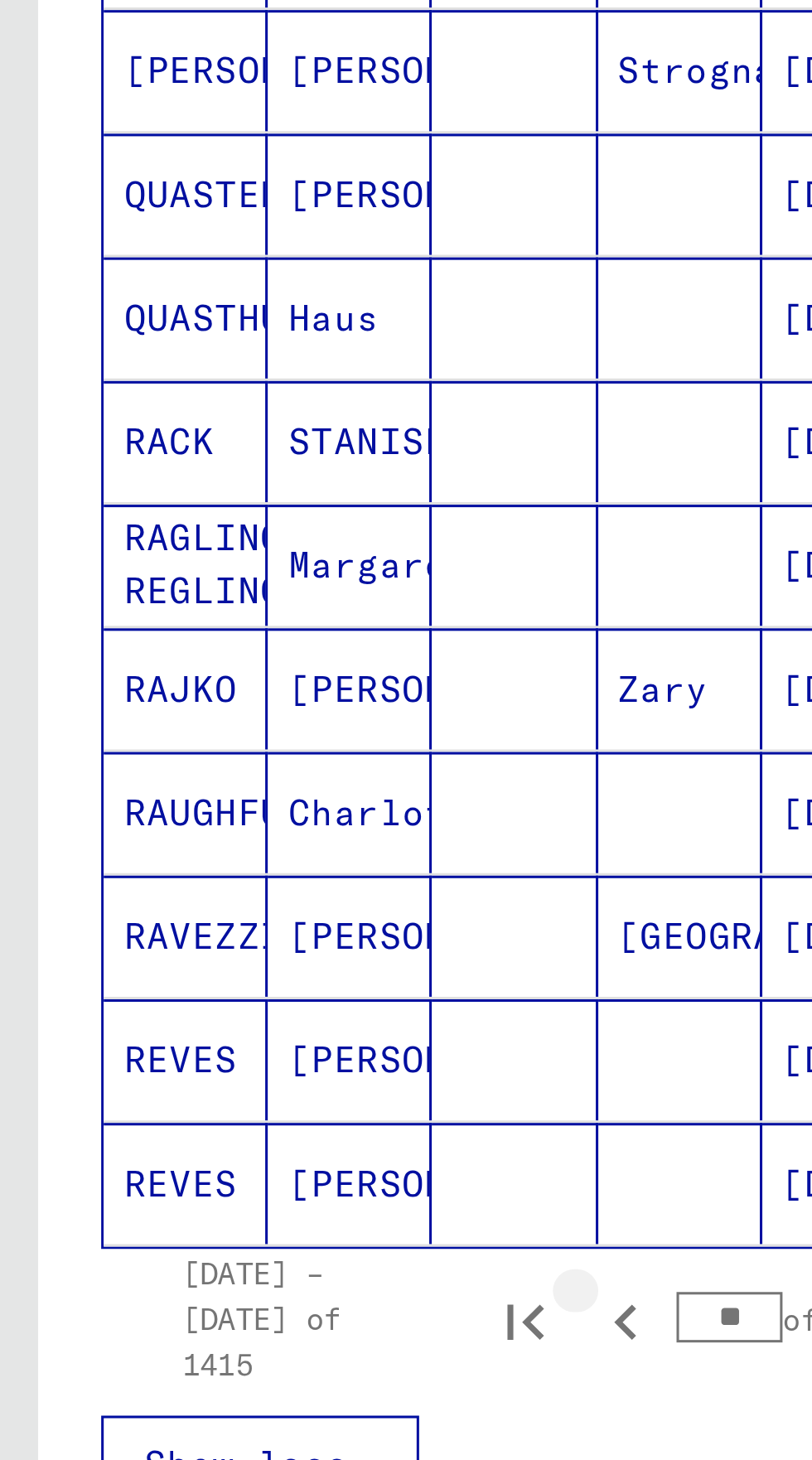
click at [204, 927] on icon "Previous page" at bounding box center [205, 938] width 23 height 23
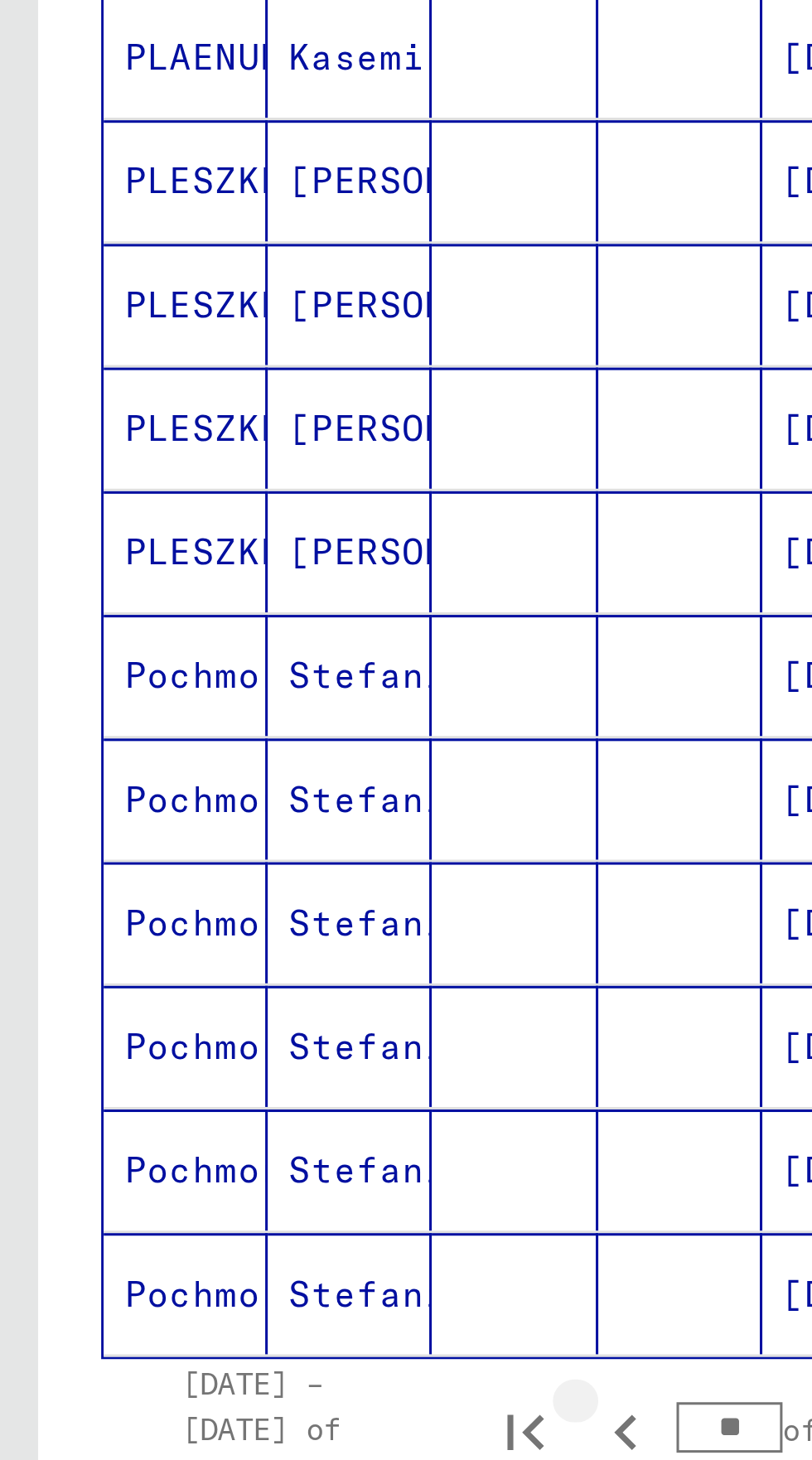
click at [201, 927] on icon "Previous page" at bounding box center [205, 938] width 23 height 23
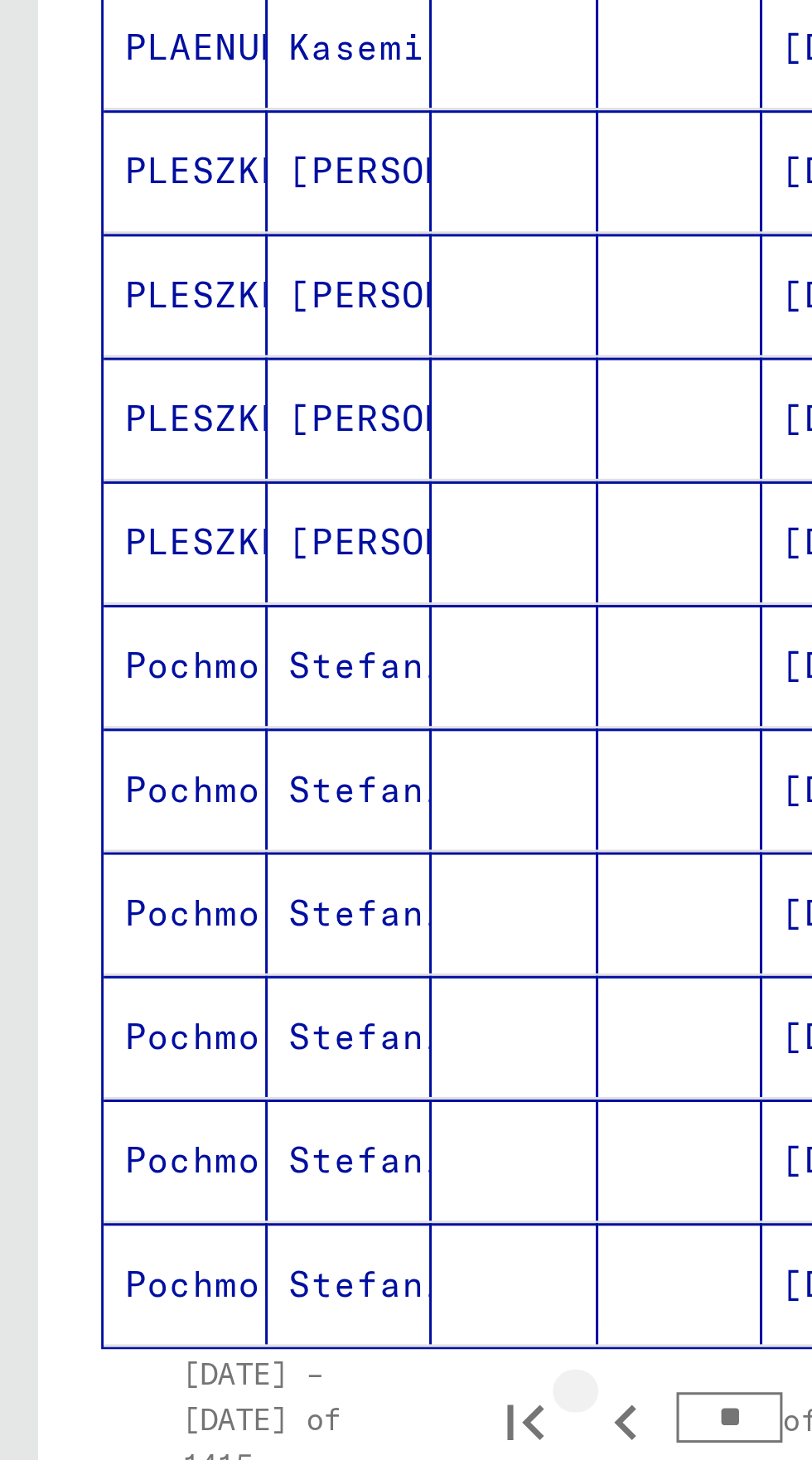
scroll to position [427, 0]
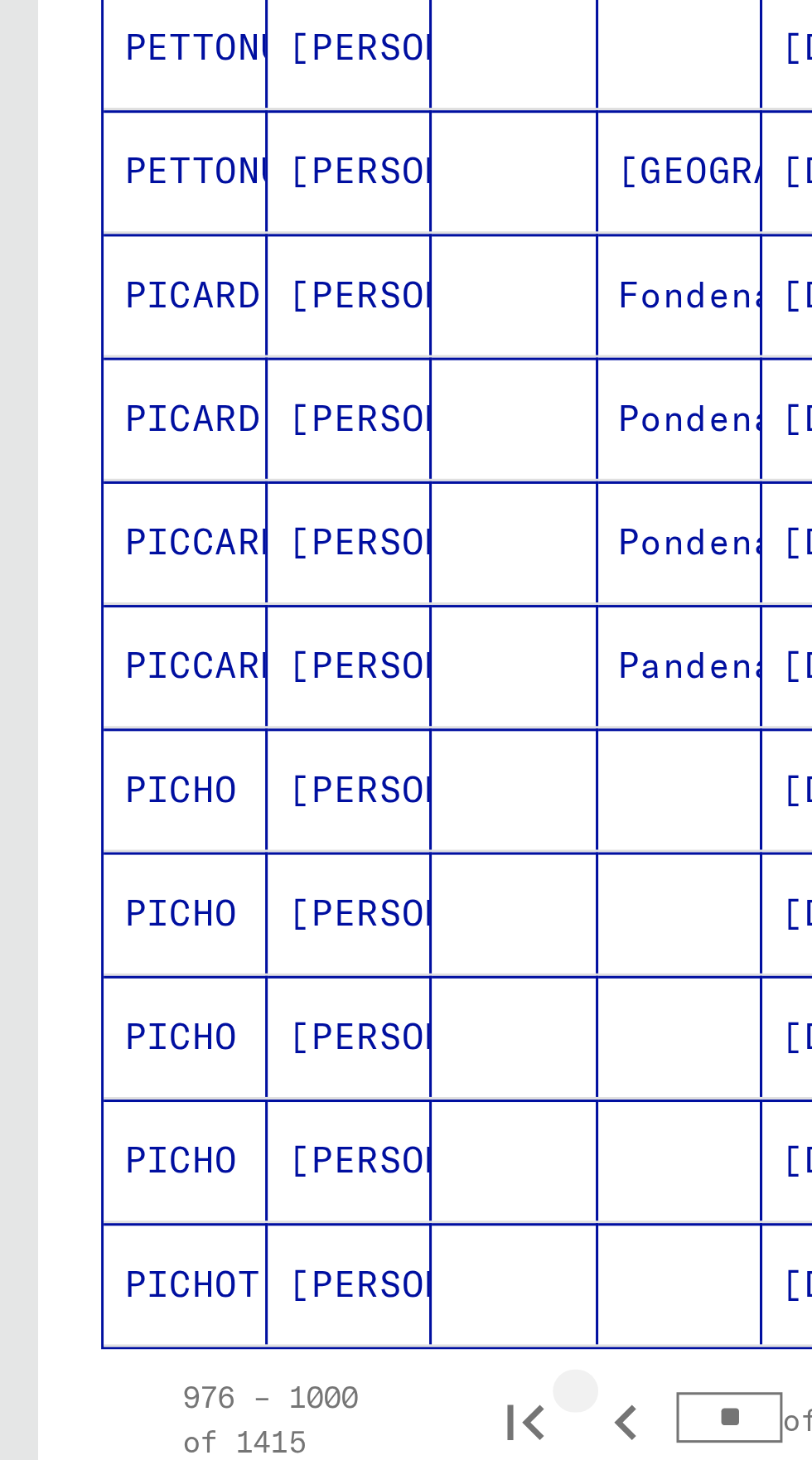
click at [205, 930] on icon "Previous page" at bounding box center [205, 935] width 8 height 11
click at [207, 924] on icon "Previous page" at bounding box center [205, 935] width 23 height 23
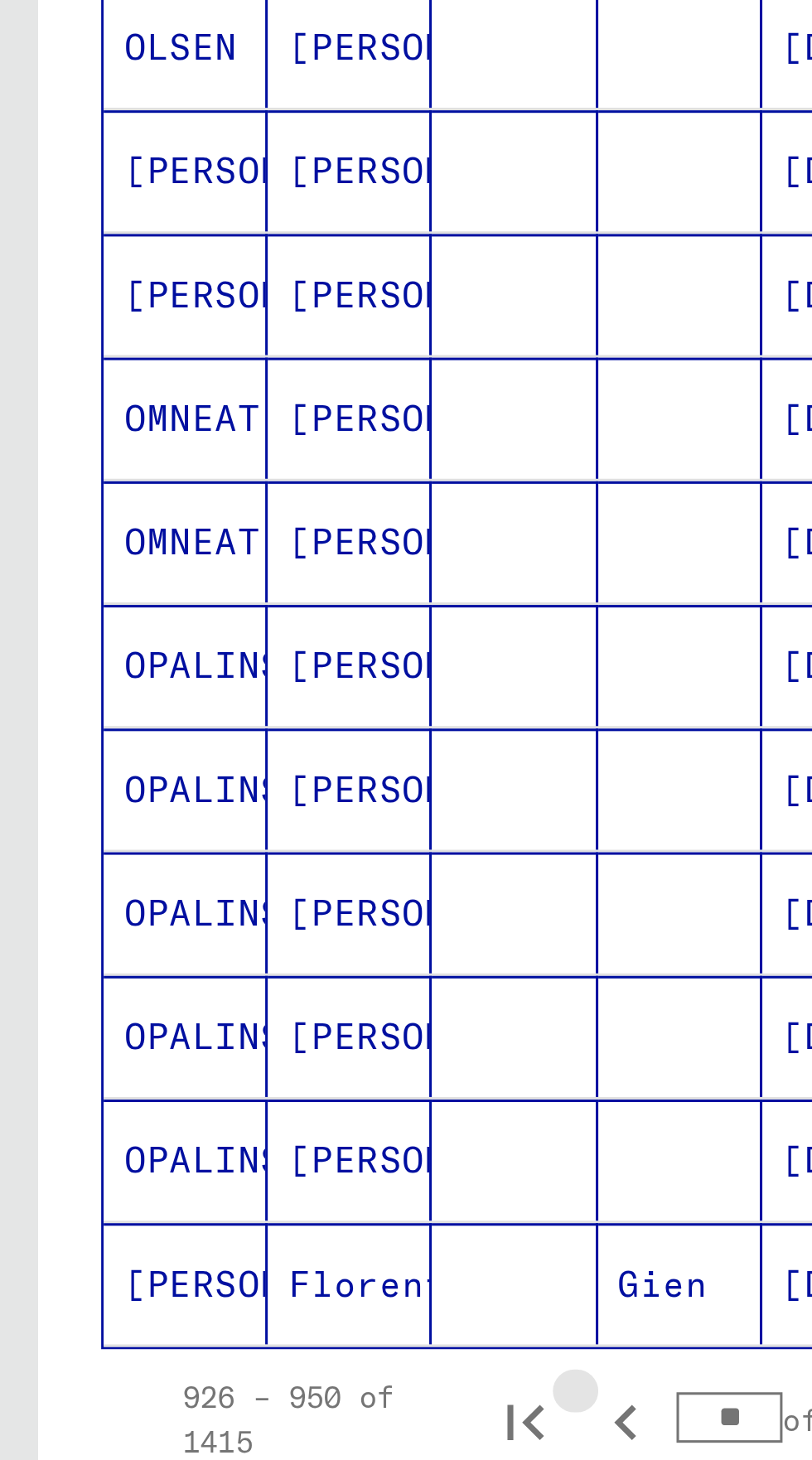
scroll to position [423, 0]
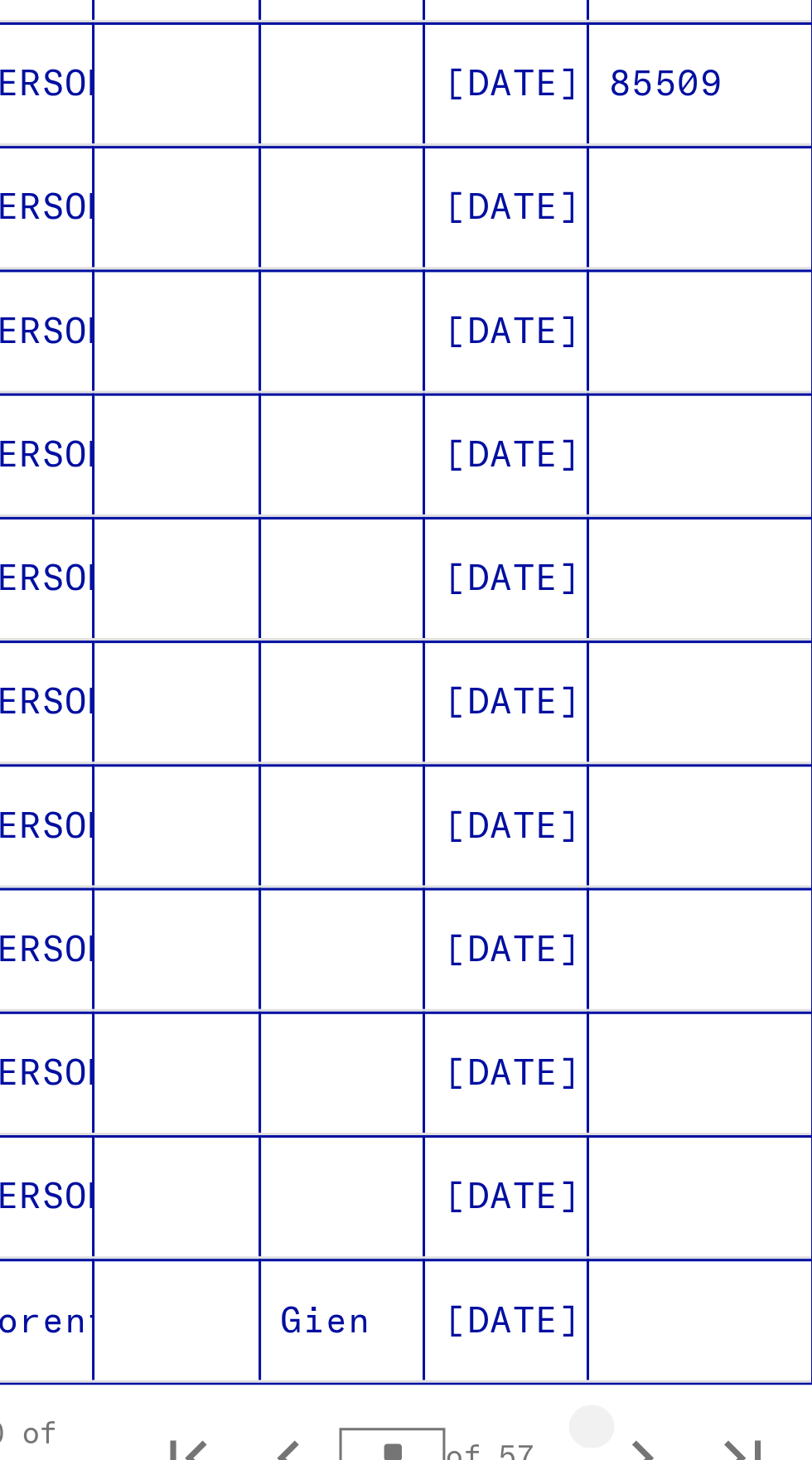
click at [321, 933] on icon "Next page" at bounding box center [322, 938] width 8 height 11
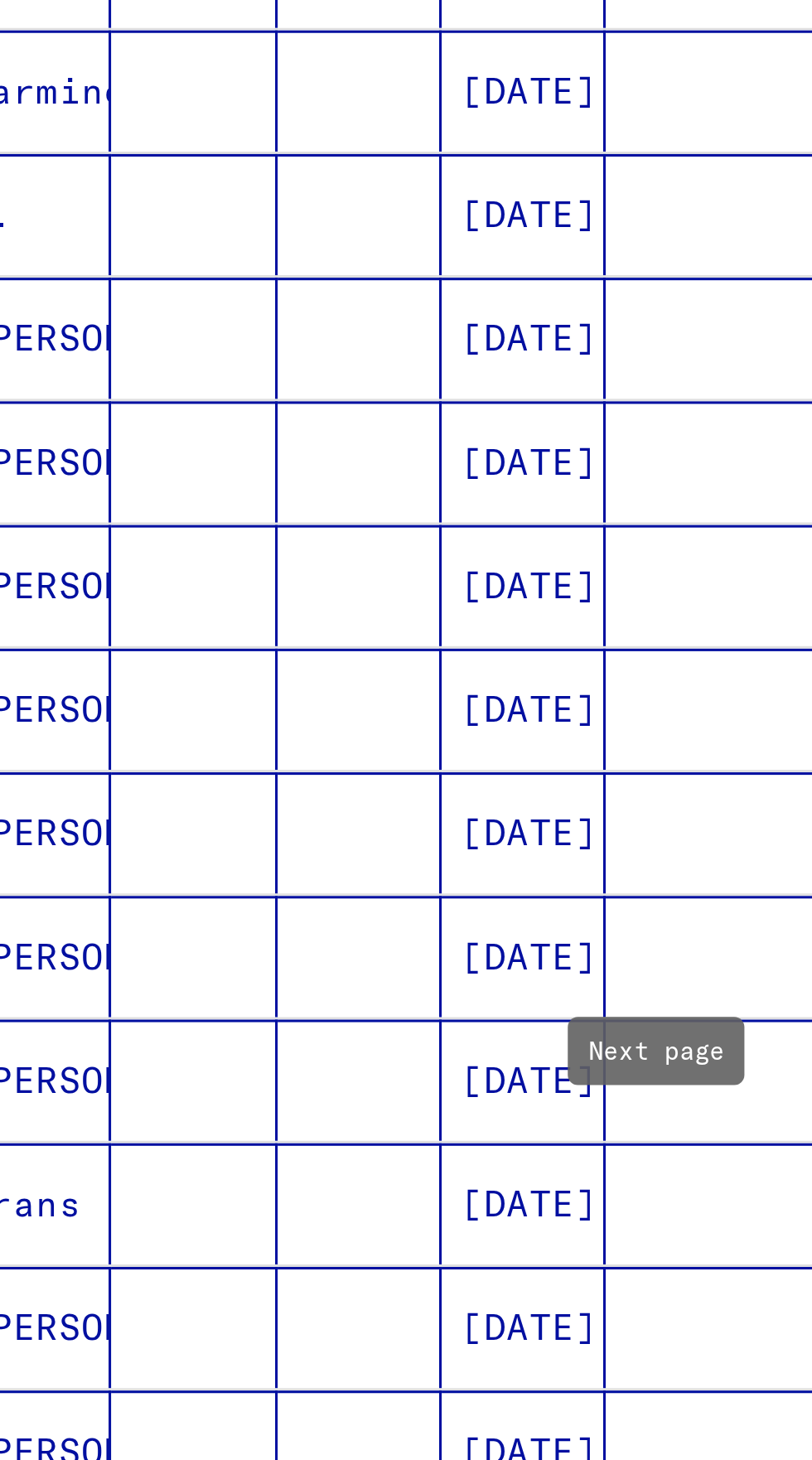
scroll to position [419, 0]
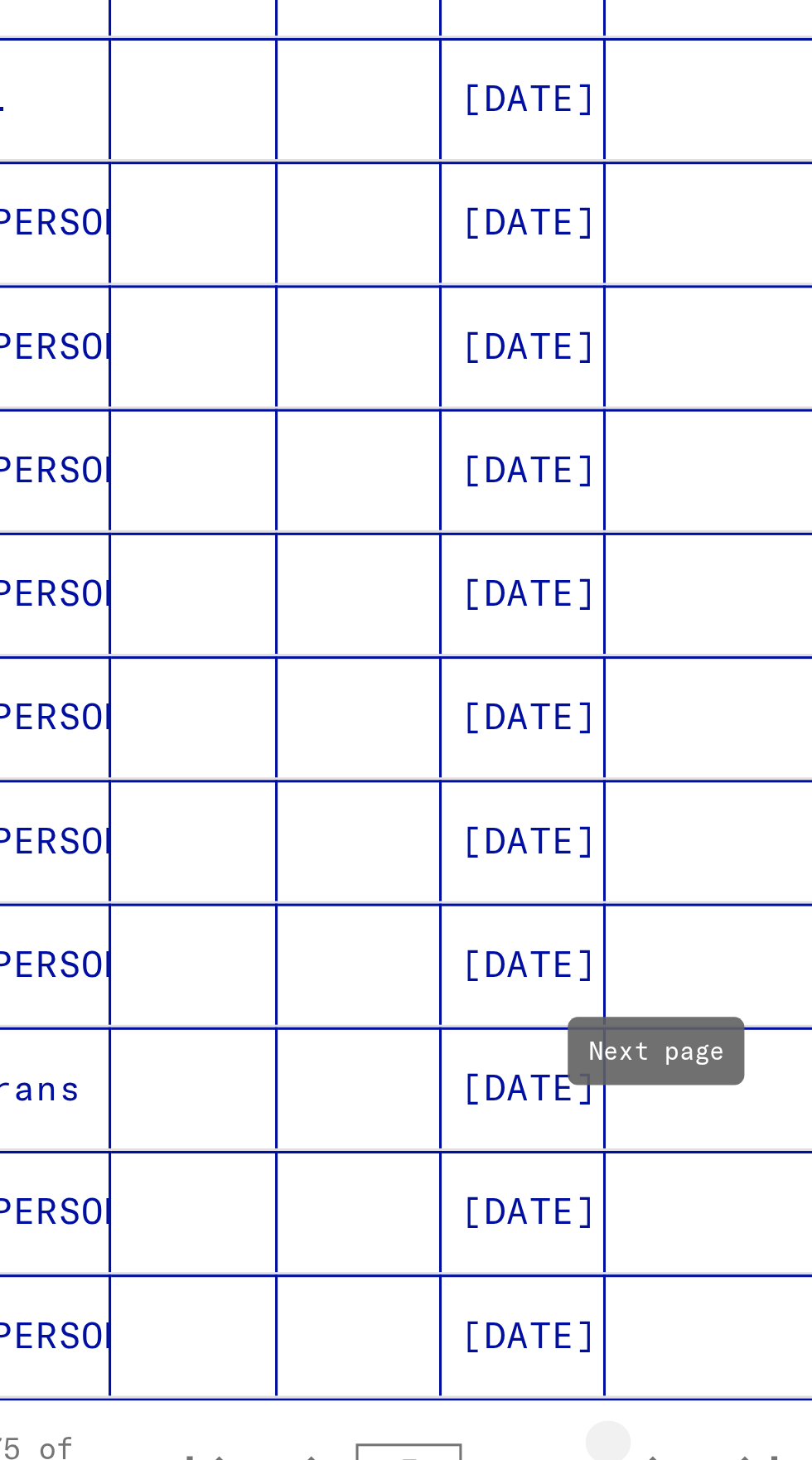
click at [320, 932] on icon "Next page" at bounding box center [321, 943] width 23 height 23
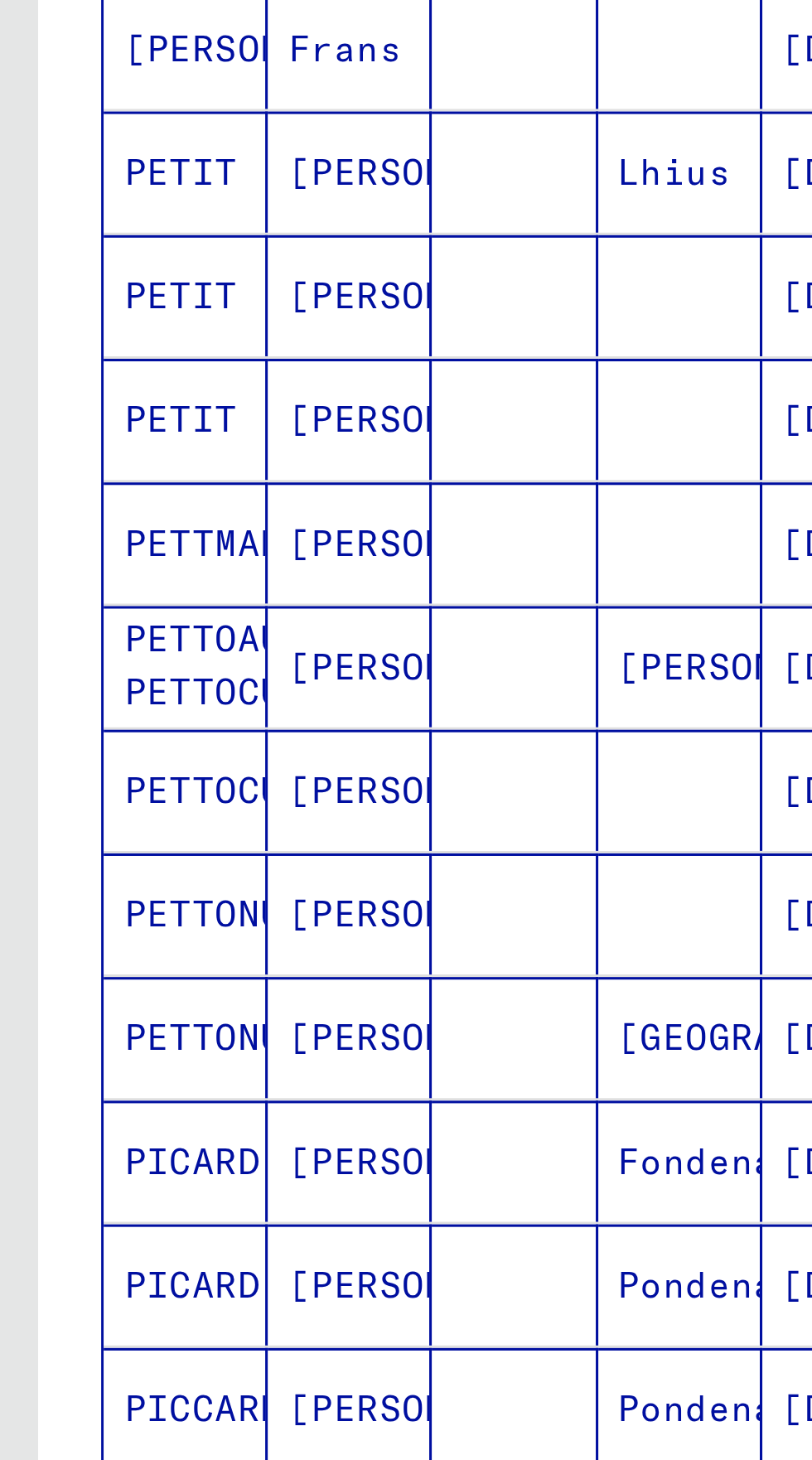
scroll to position [92, 0]
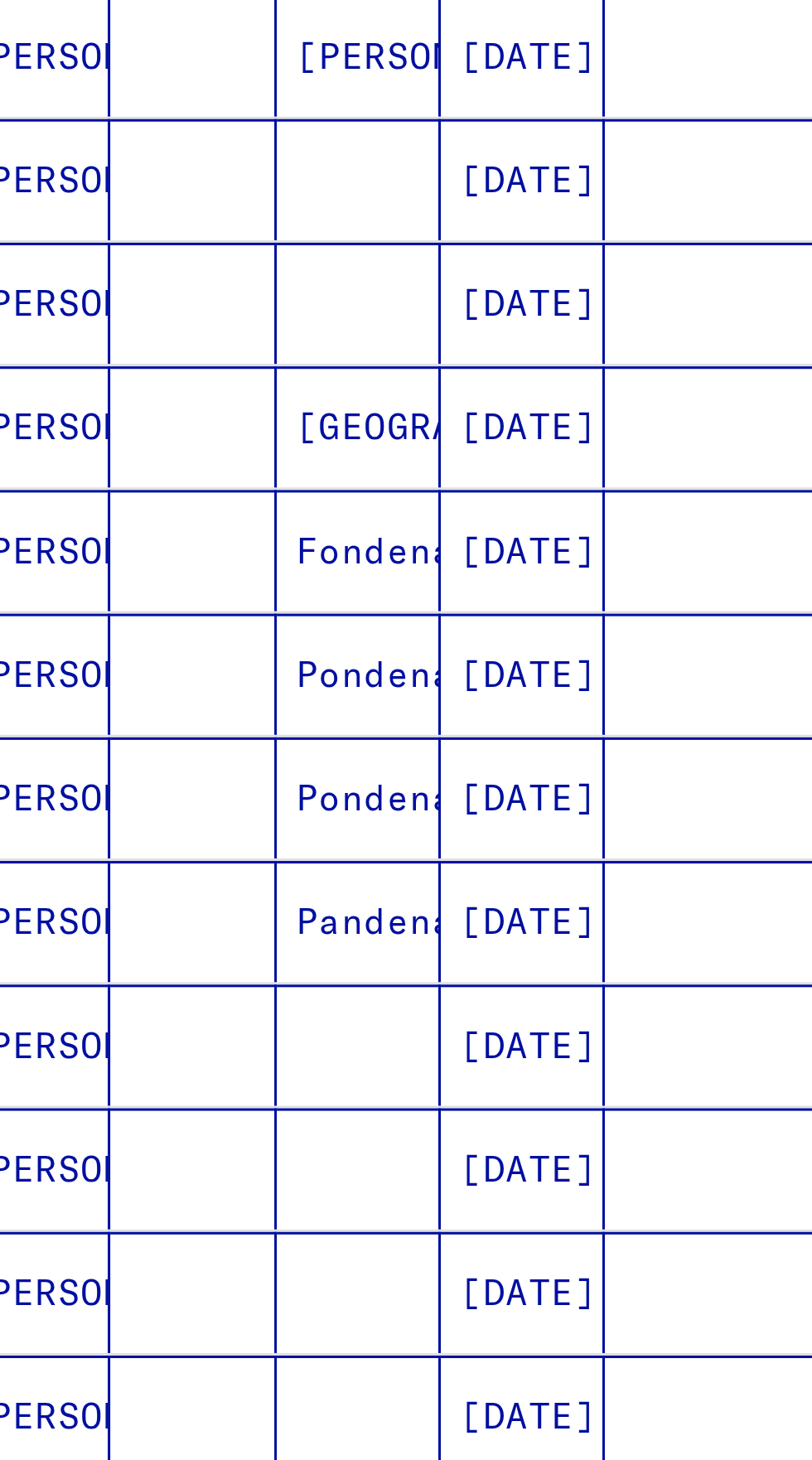
click at [315, 927] on icon "Next page" at bounding box center [321, 938] width 23 height 23
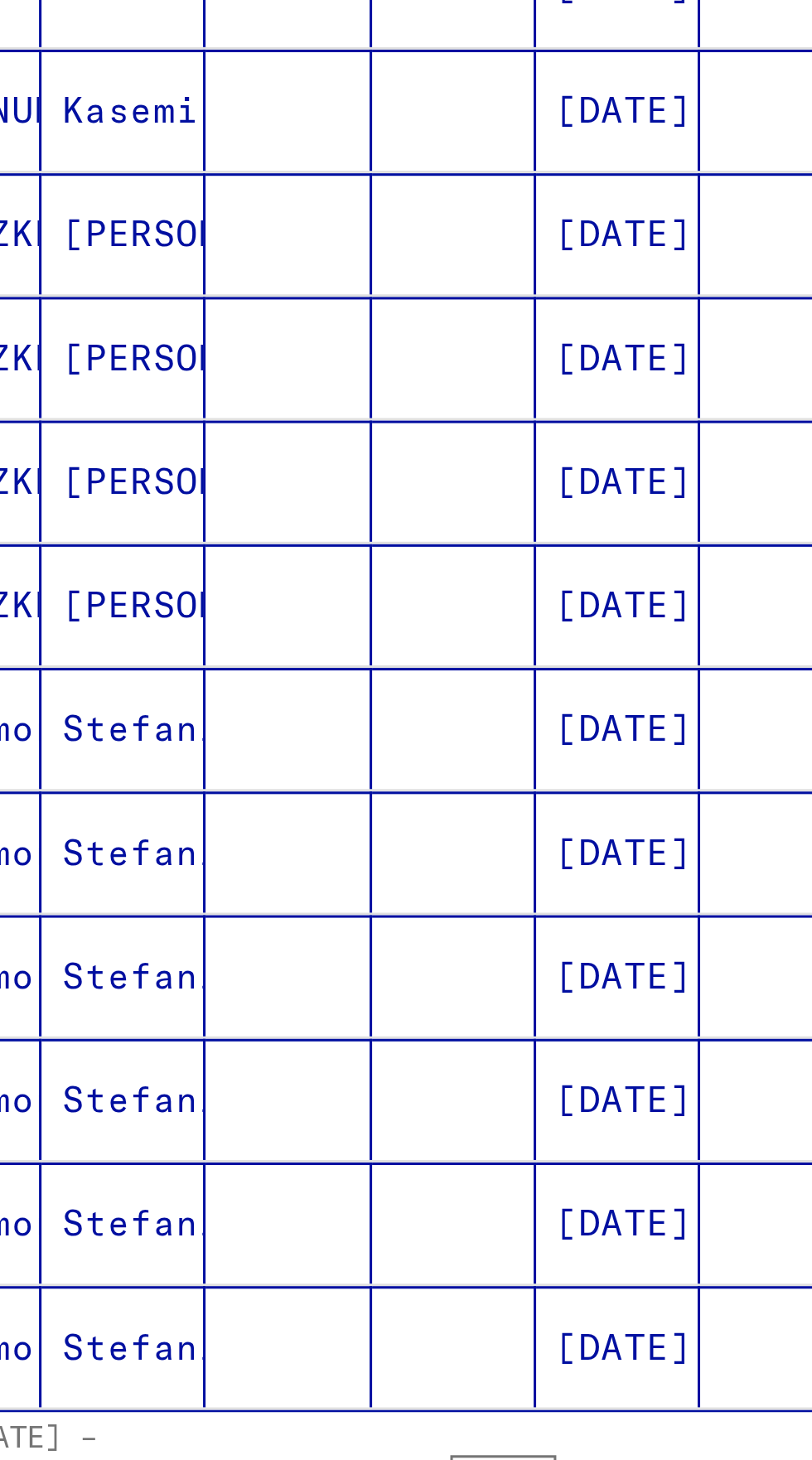
scroll to position [423, 0]
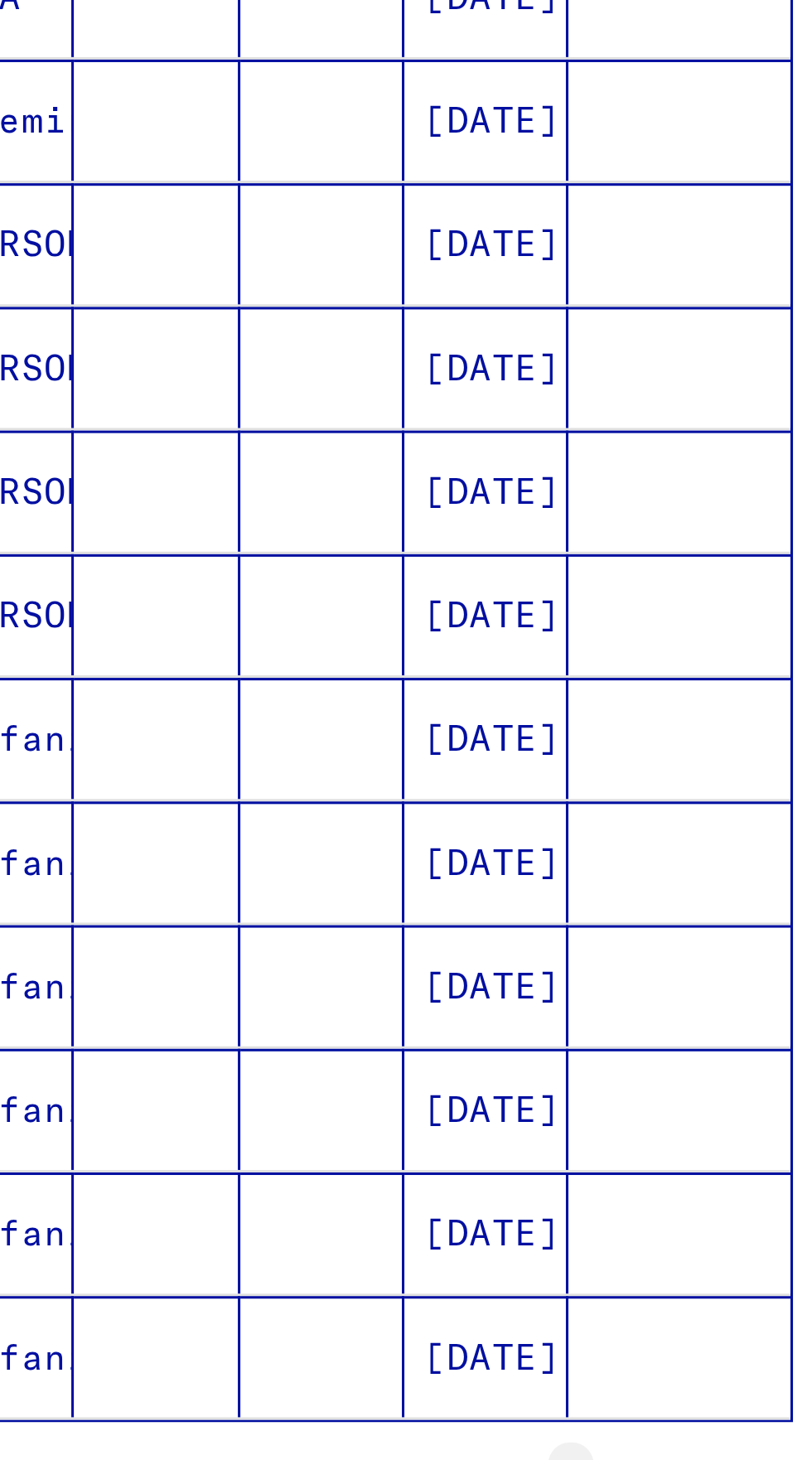
click at [321, 927] on icon "Next page" at bounding box center [321, 938] width 23 height 23
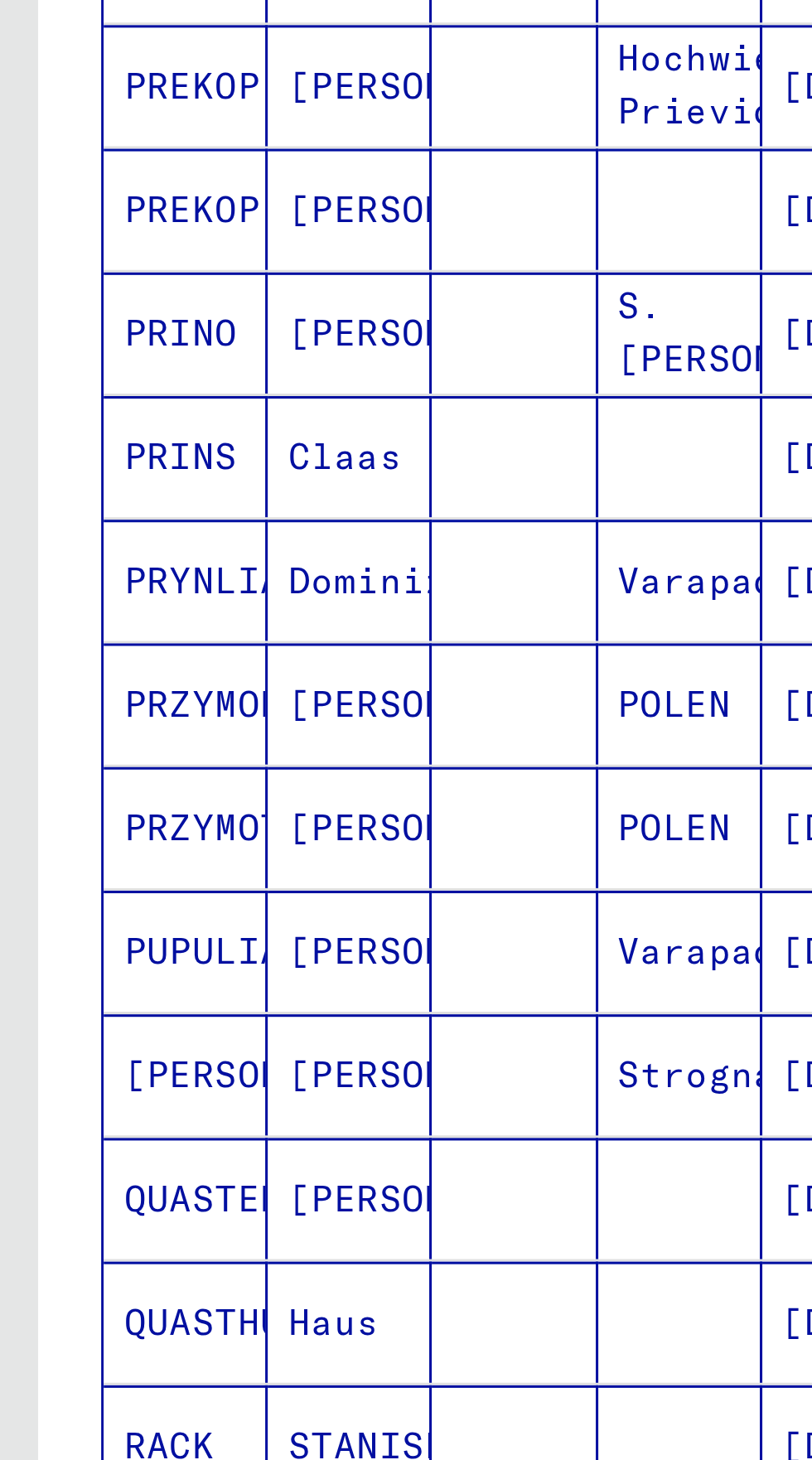
scroll to position [92, 0]
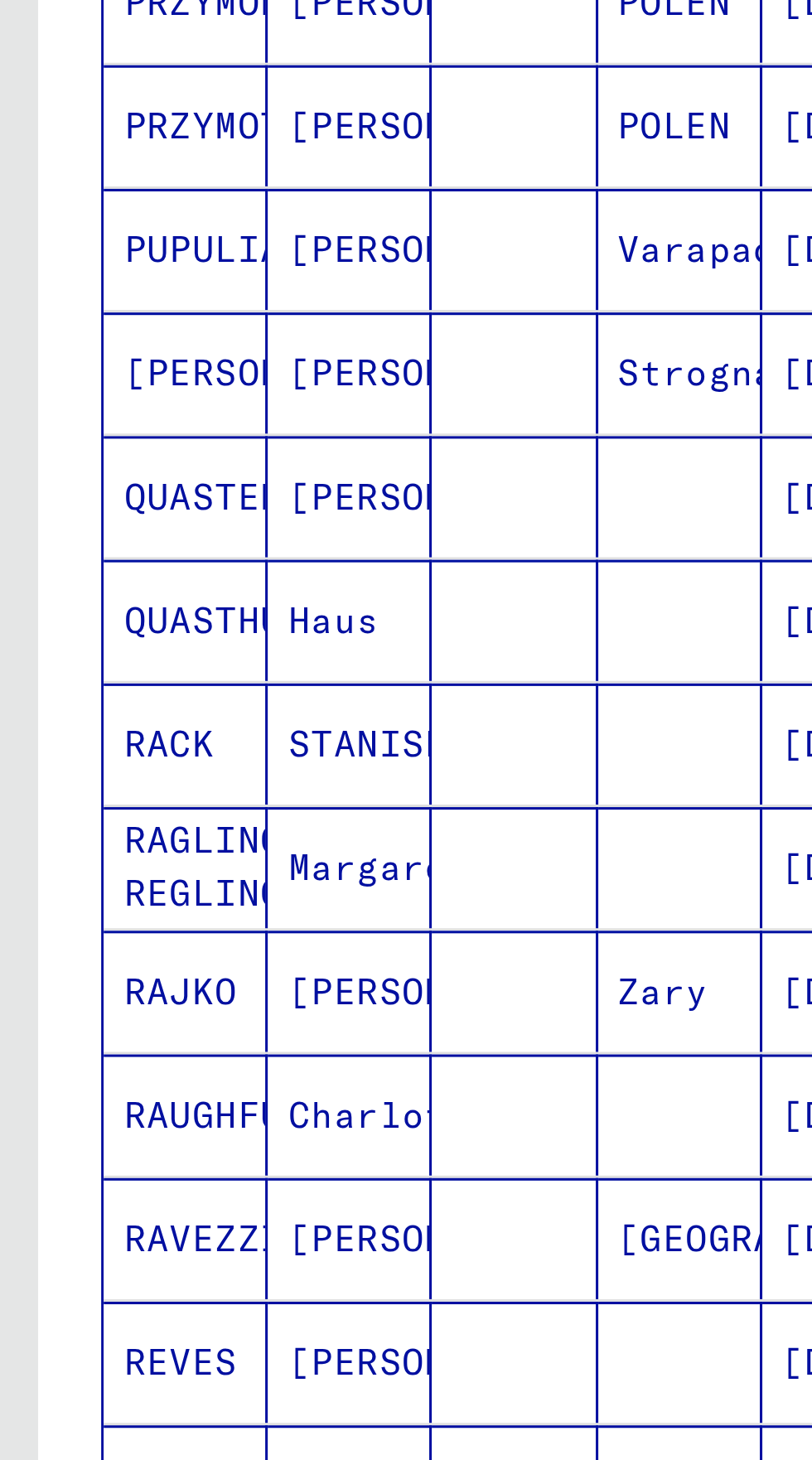
click at [203, 933] on icon "Previous page" at bounding box center [205, 938] width 8 height 11
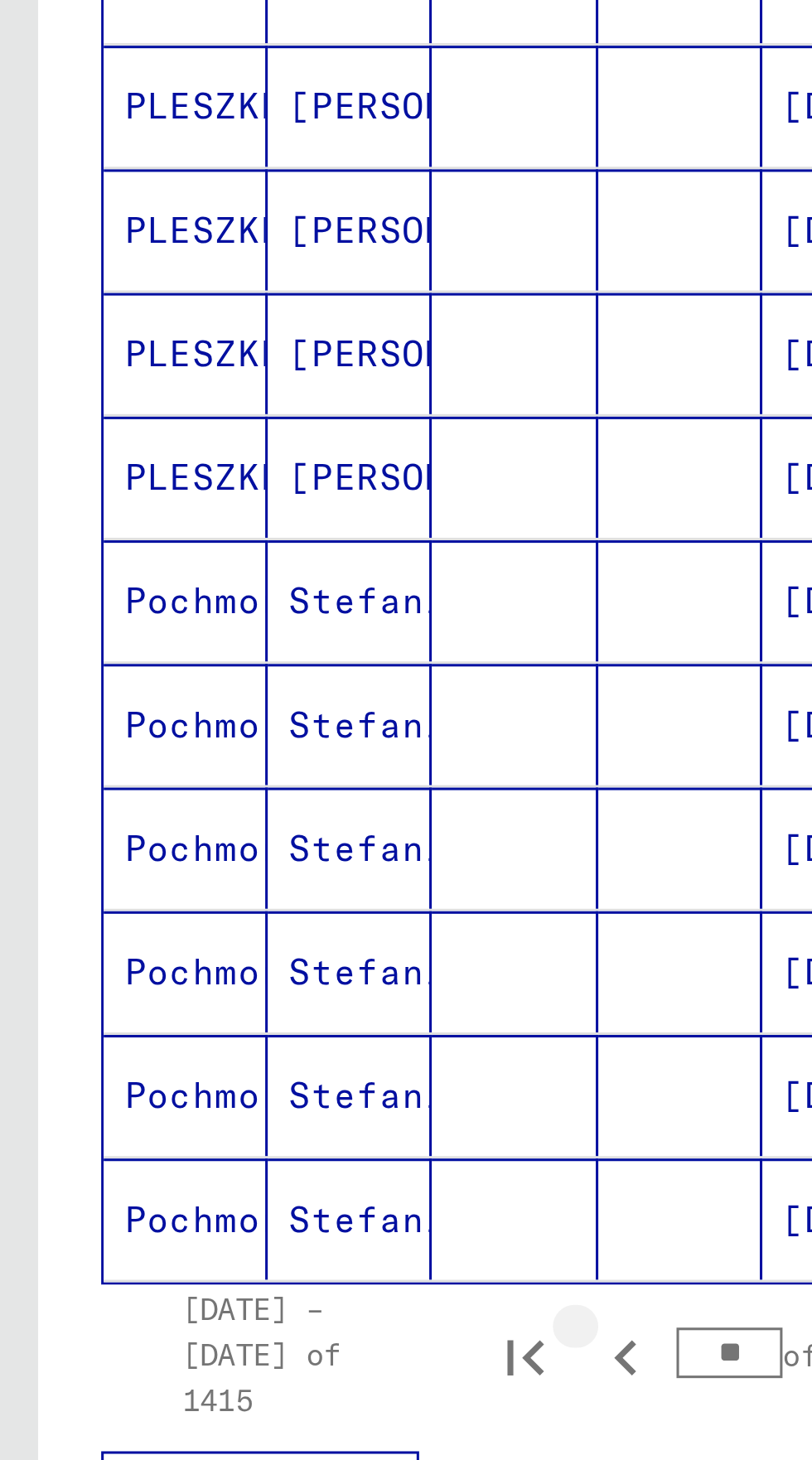
click at [204, 933] on icon "Previous page" at bounding box center [205, 938] width 8 height 11
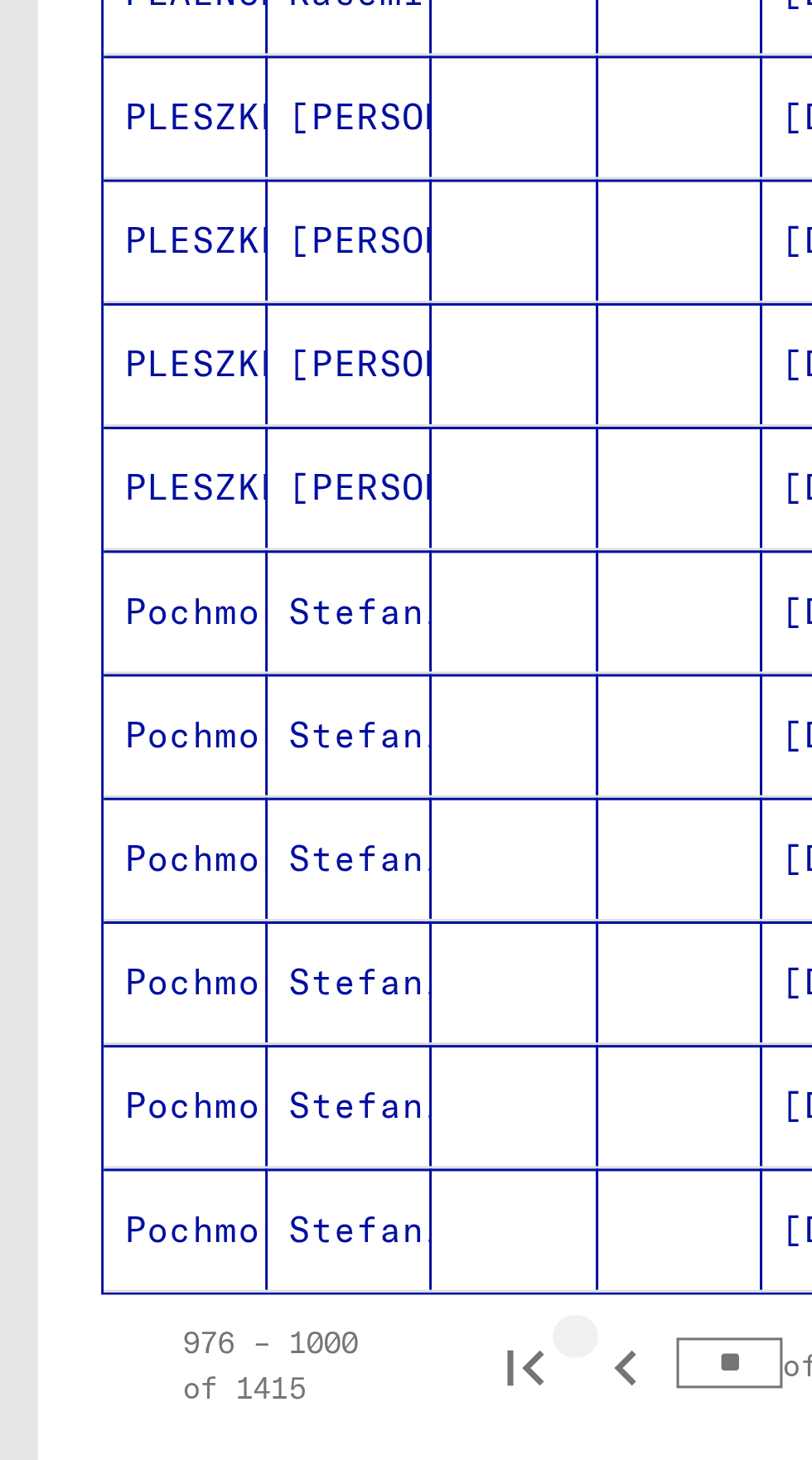
scroll to position [427, 0]
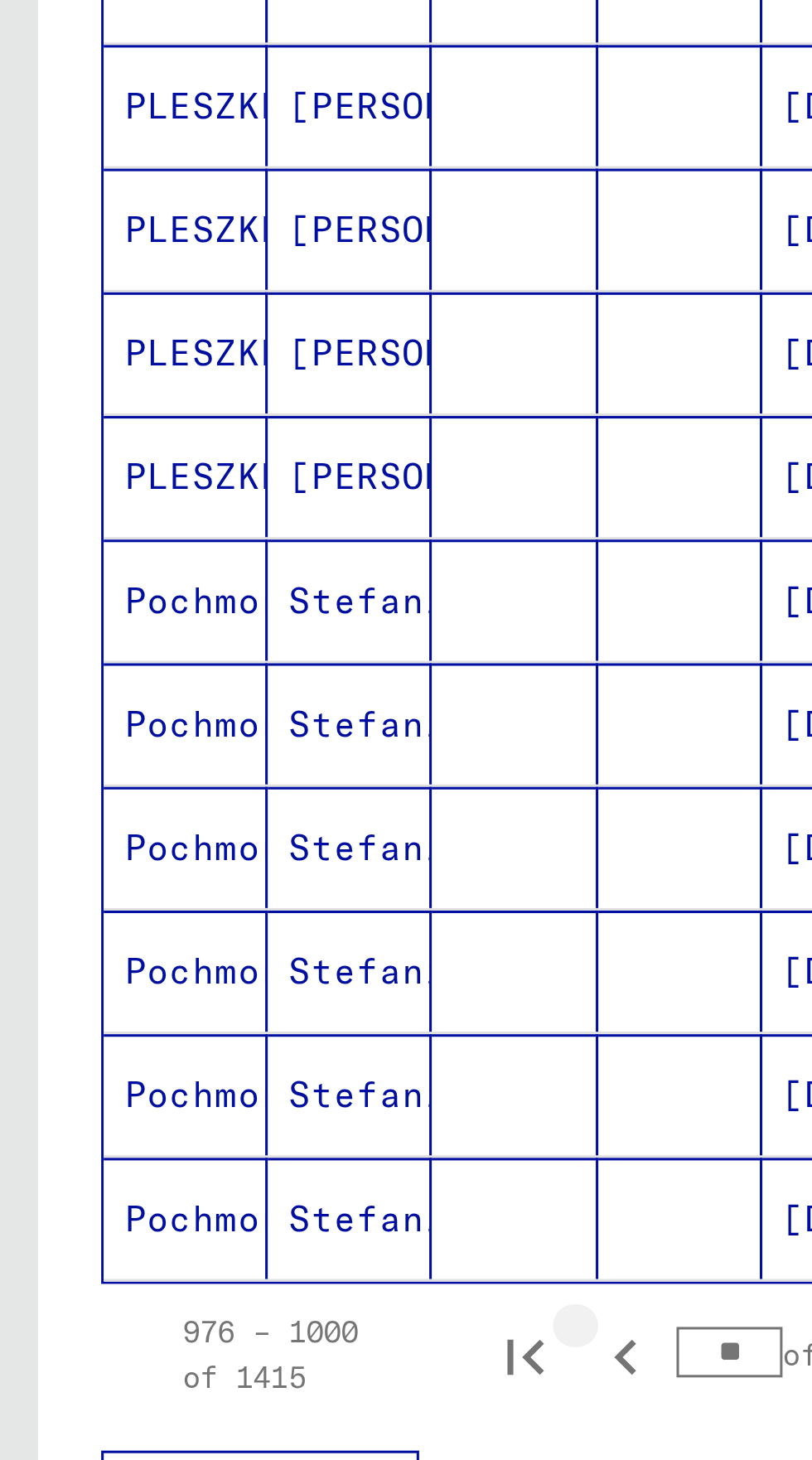
click at [203, 927] on icon "Previous page" at bounding box center [205, 938] width 23 height 23
type input "**"
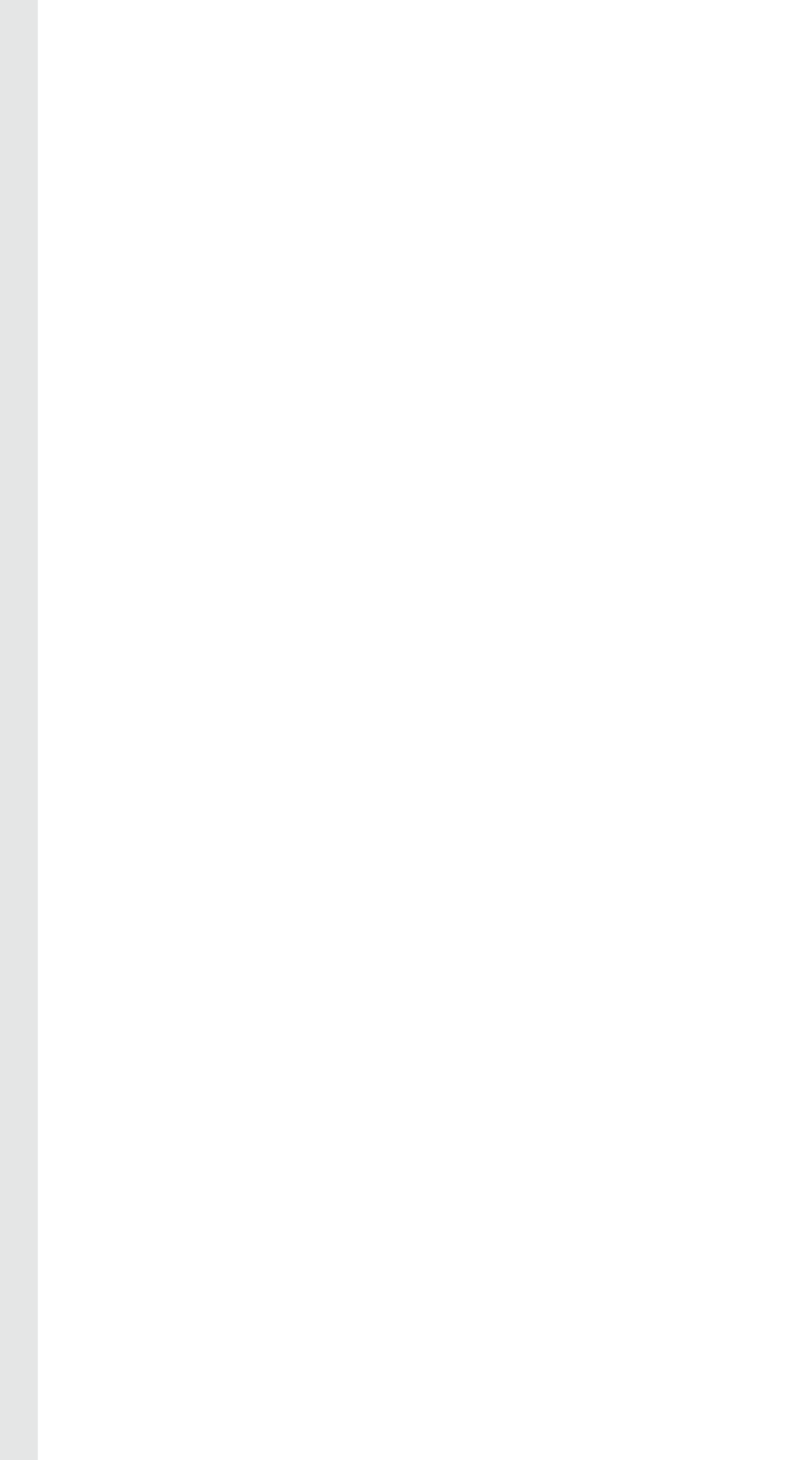
scroll to position [0, 0]
click at [202, 362] on icon "Previous page" at bounding box center [205, 351] width 23 height 23
